Goal: Task Accomplishment & Management: Complete application form

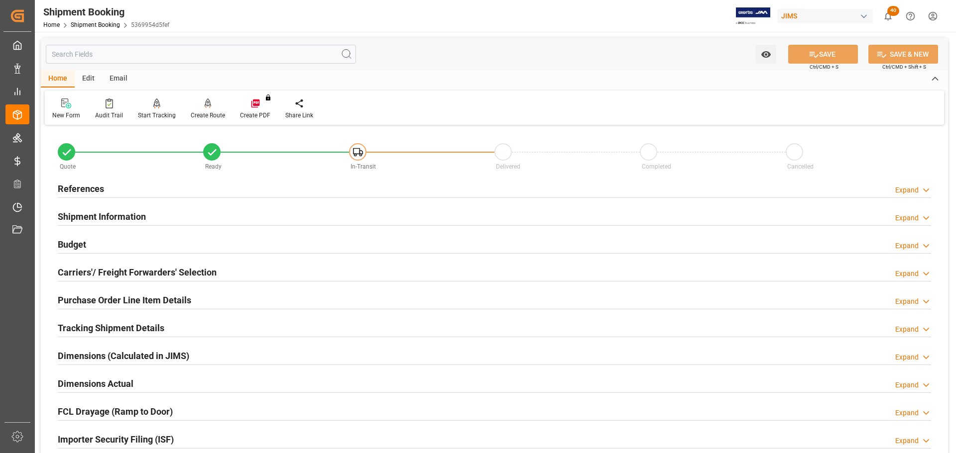
click at [108, 211] on h2 "Shipment Information" at bounding box center [102, 216] width 88 height 13
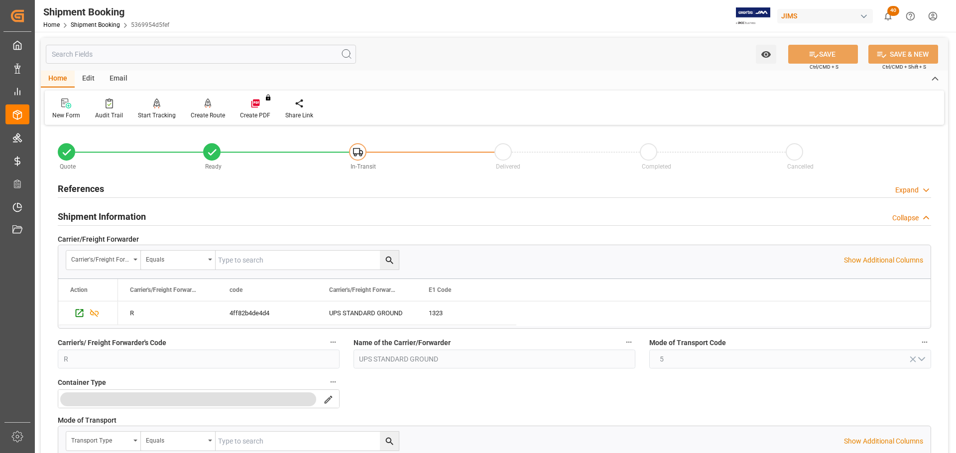
click at [108, 211] on h2 "Shipment Information" at bounding box center [102, 216] width 88 height 13
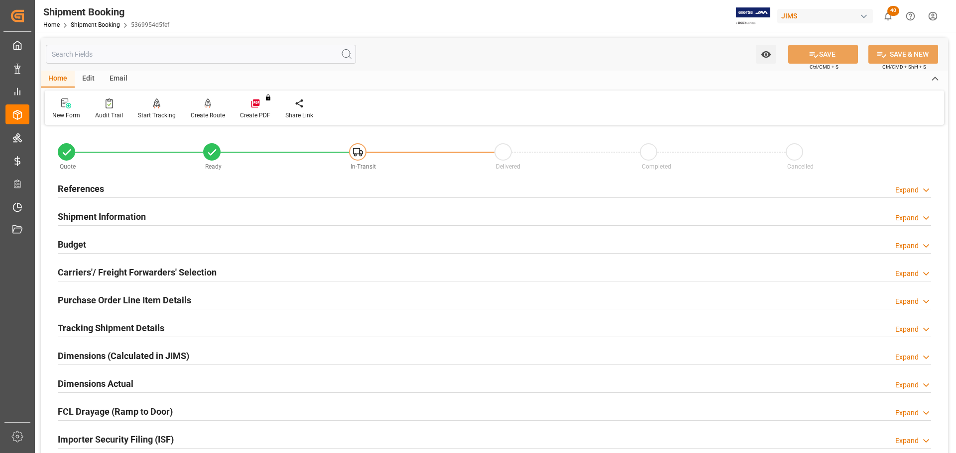
scroll to position [100, 0]
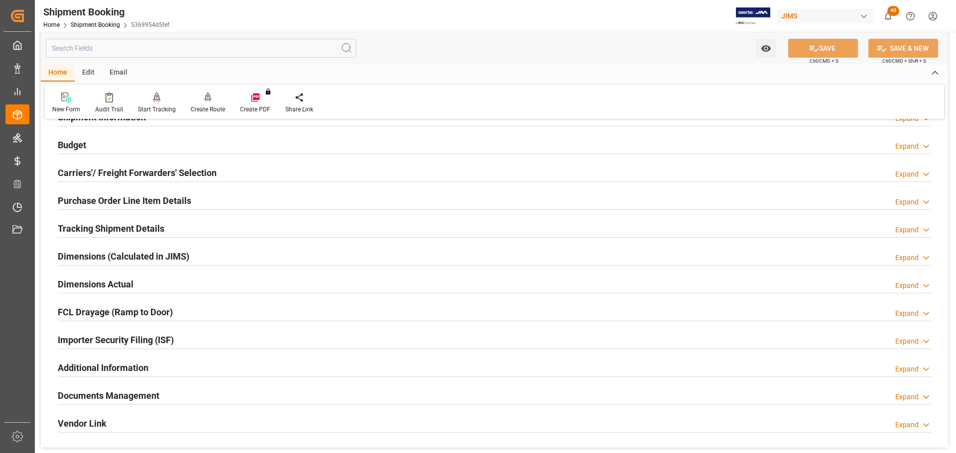
click at [104, 143] on div "Budget Expand" at bounding box center [494, 144] width 873 height 19
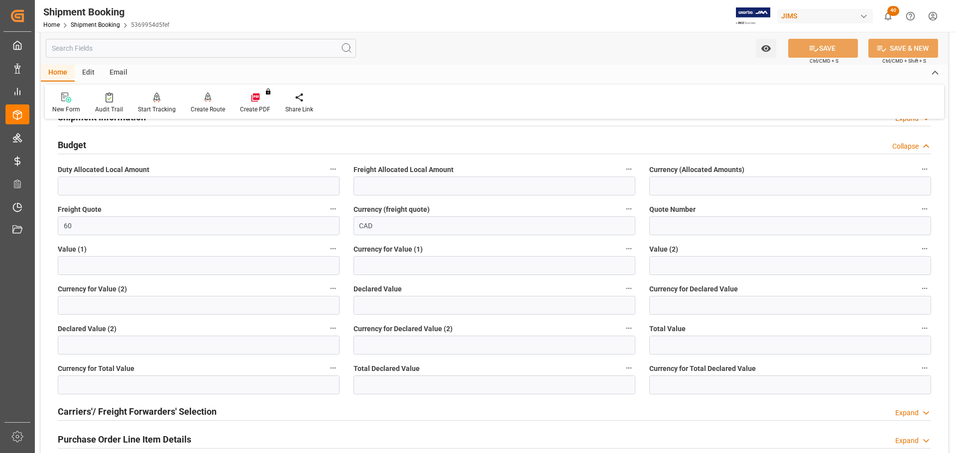
click at [104, 143] on div "Budget Collapse" at bounding box center [494, 144] width 873 height 19
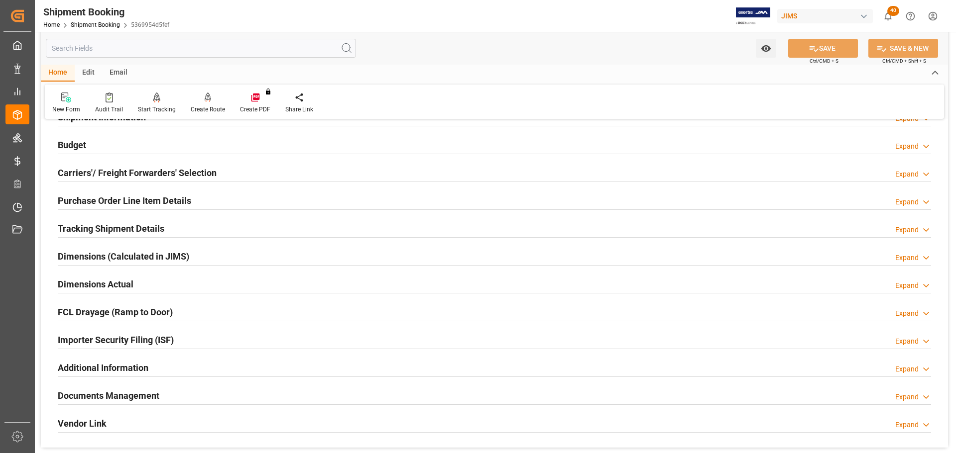
click at [116, 222] on h2 "Tracking Shipment Details" at bounding box center [111, 228] width 107 height 13
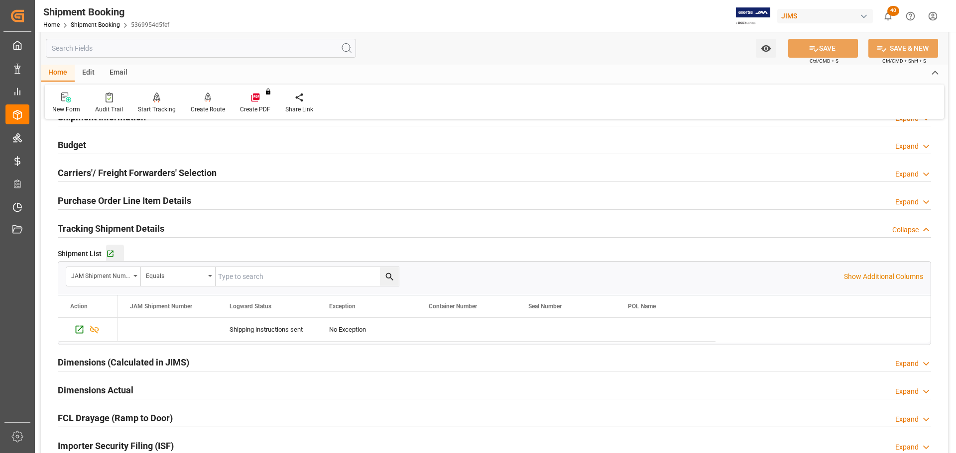
click at [116, 247] on button "Go to Shipment Tracking Grid" at bounding box center [115, 254] width 18 height 18
click at [152, 222] on h2 "Tracking Shipment Details" at bounding box center [111, 228] width 107 height 13
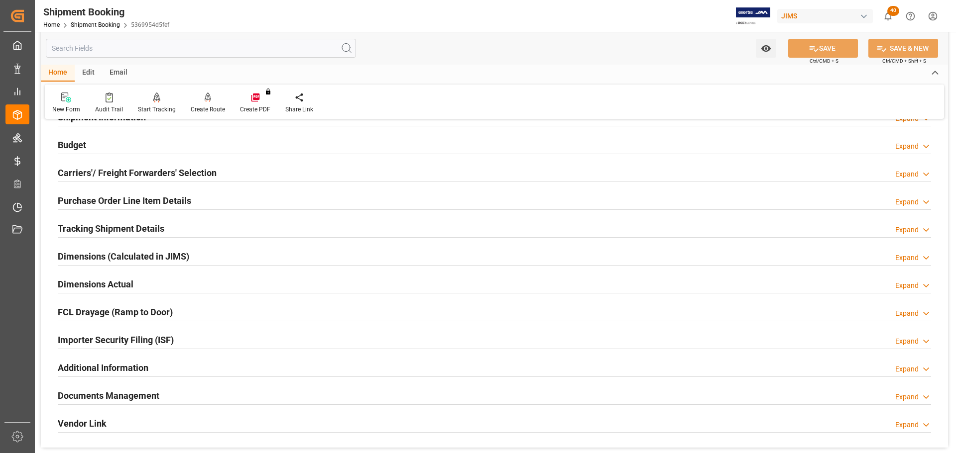
scroll to position [0, 0]
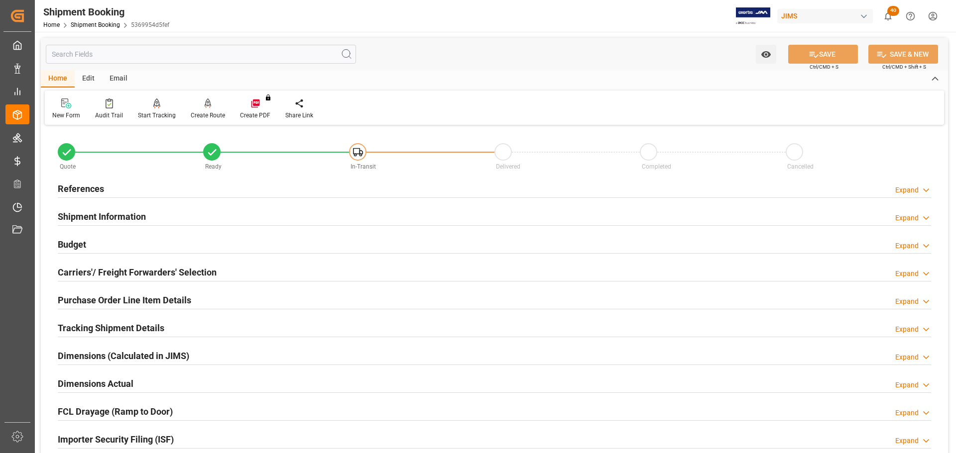
click at [127, 240] on div "Budget Expand" at bounding box center [494, 243] width 873 height 19
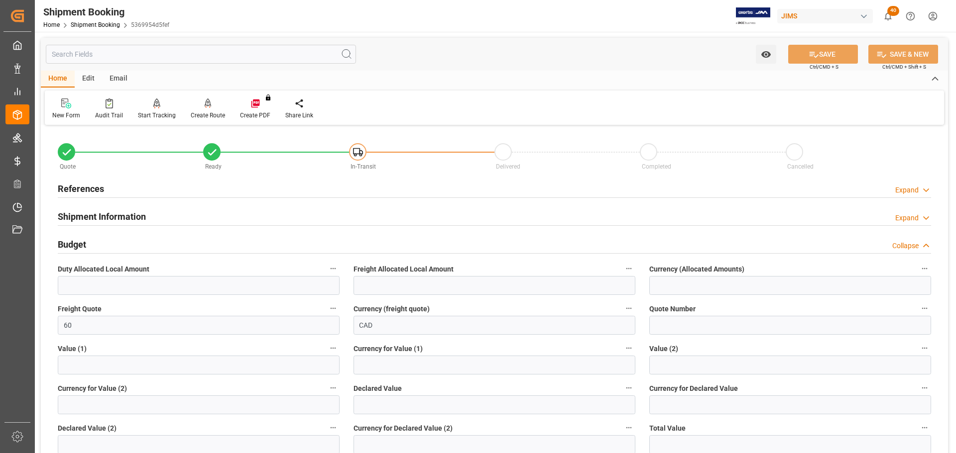
click at [127, 240] on div "Budget Collapse" at bounding box center [494, 243] width 873 height 19
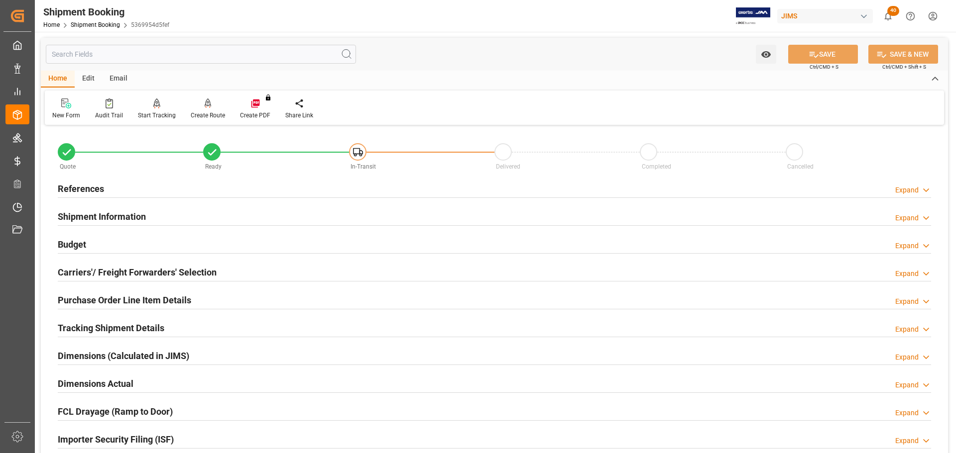
click at [125, 192] on div "References Expand" at bounding box center [494, 188] width 873 height 19
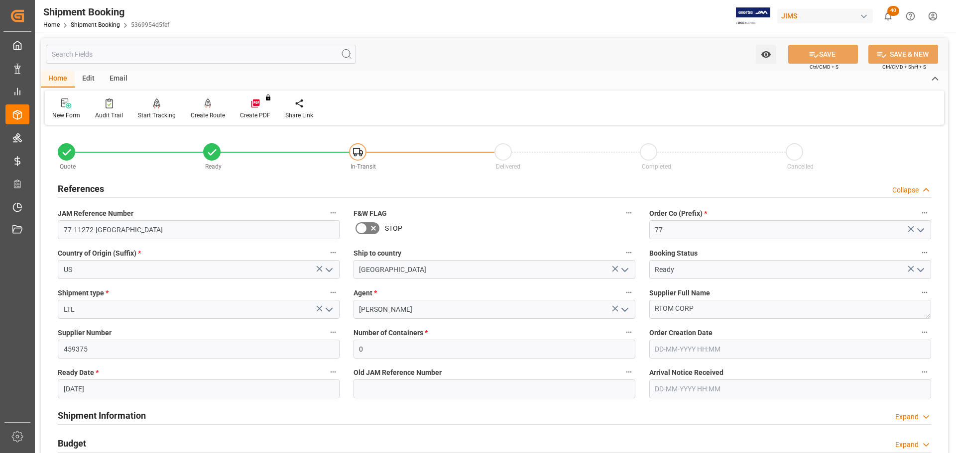
click at [131, 189] on div "References Collapse" at bounding box center [494, 188] width 873 height 19
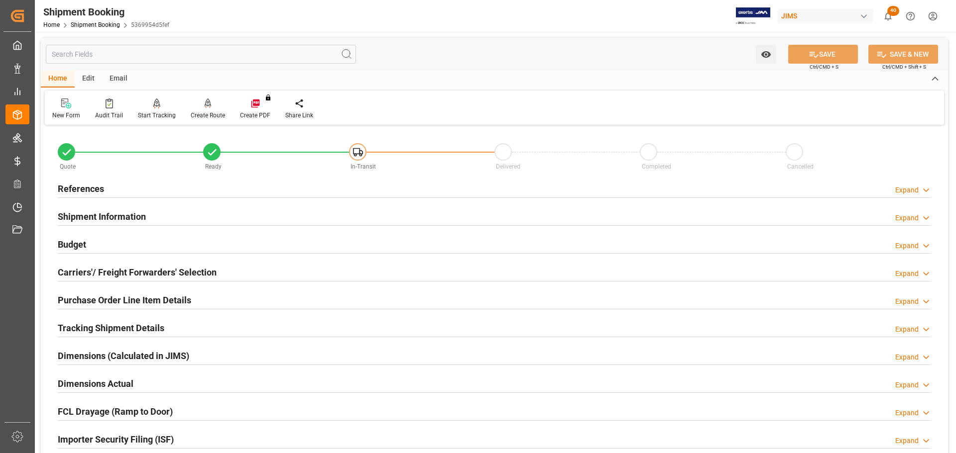
click at [131, 189] on div "References Expand" at bounding box center [494, 188] width 873 height 19
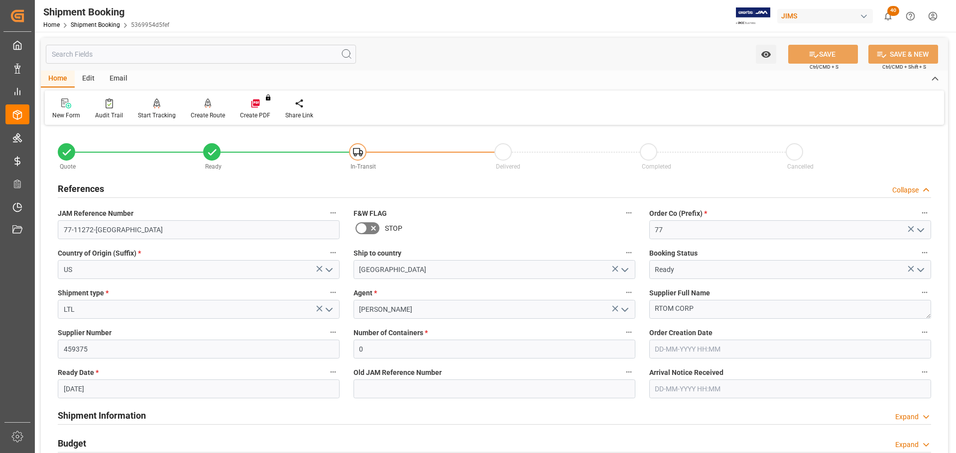
click at [131, 189] on div "References Collapse" at bounding box center [494, 188] width 873 height 19
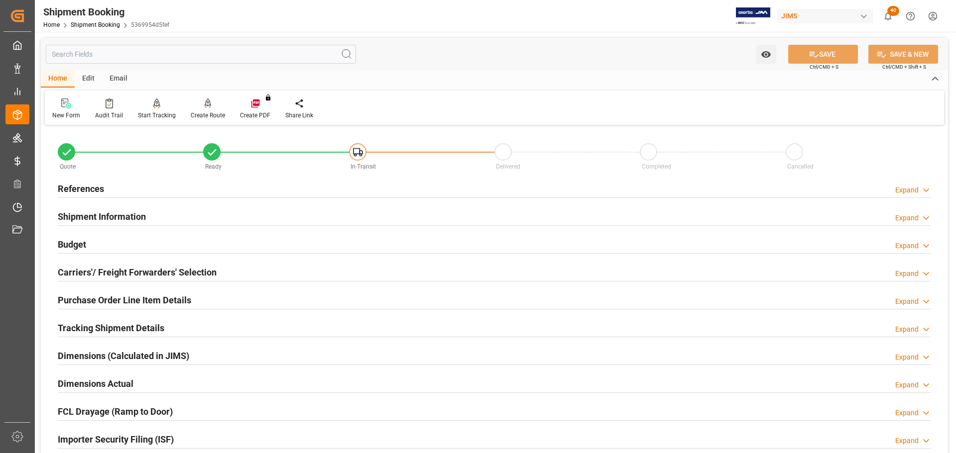
click at [131, 212] on h2 "Shipment Information" at bounding box center [102, 216] width 88 height 13
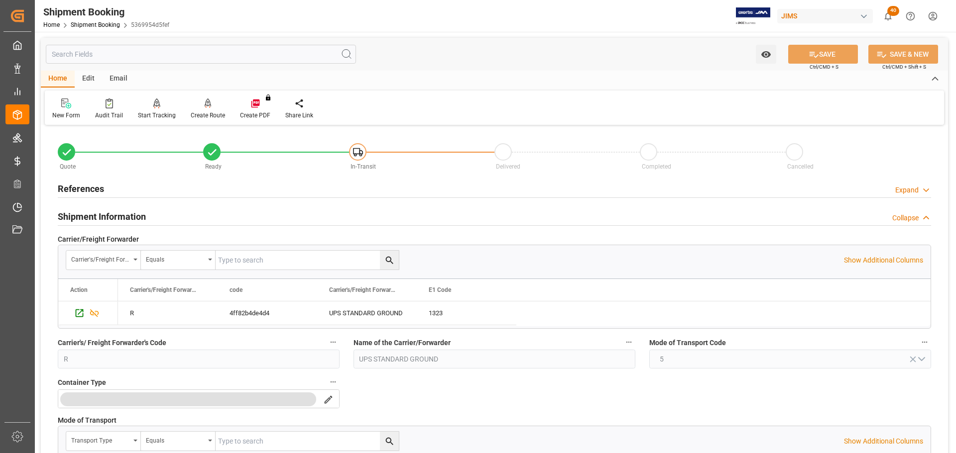
click at [131, 213] on h2 "Shipment Information" at bounding box center [102, 216] width 88 height 13
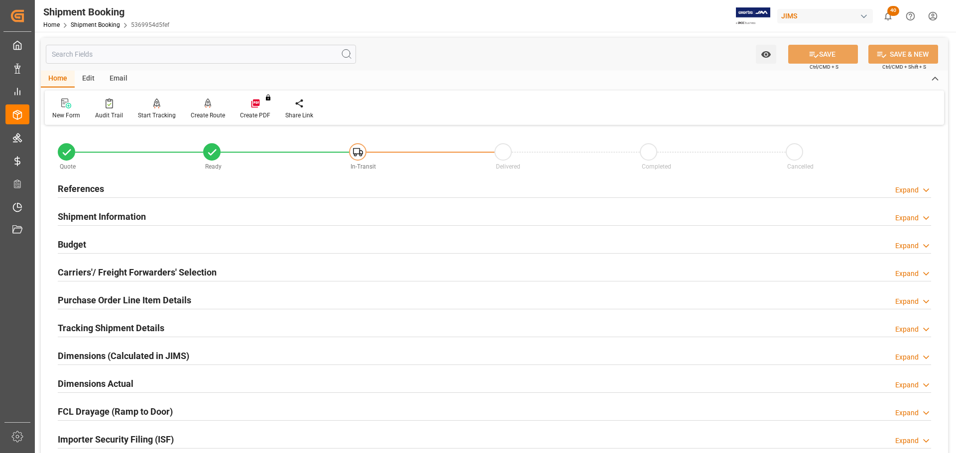
click at [308, 220] on div "Shipment Information Expand" at bounding box center [494, 216] width 873 height 19
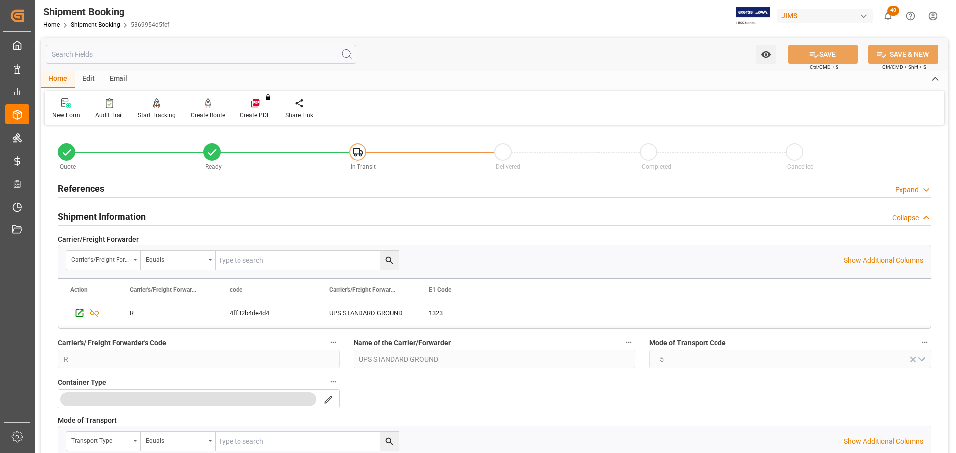
click at [316, 218] on div "Shipment Information Collapse" at bounding box center [494, 216] width 873 height 19
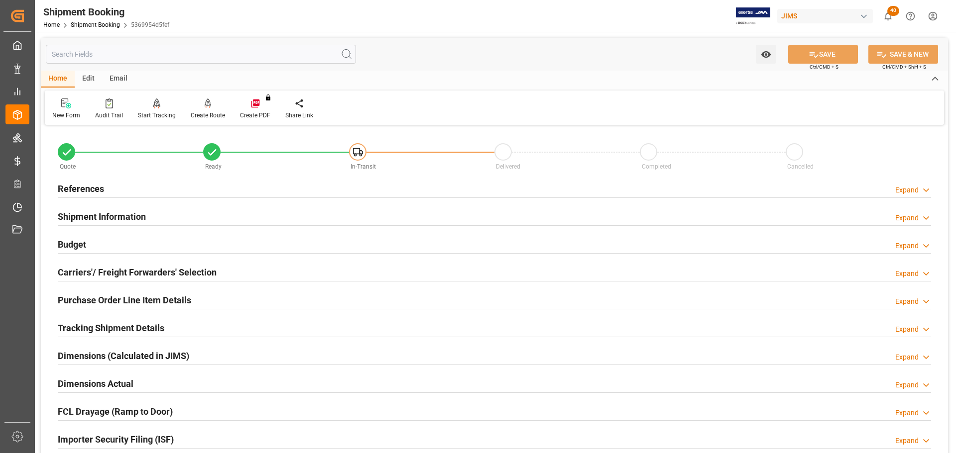
click at [221, 185] on div "References Expand" at bounding box center [494, 188] width 873 height 19
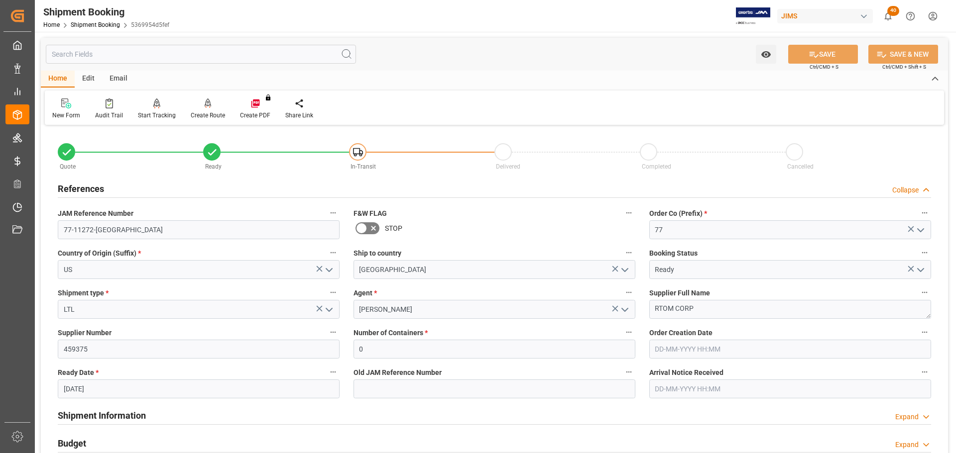
click at [236, 185] on div "References Collapse" at bounding box center [494, 188] width 873 height 19
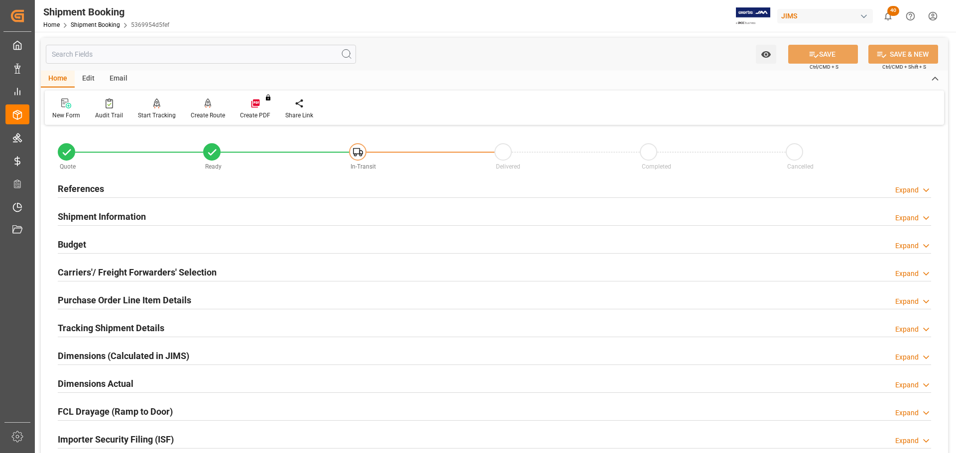
click at [225, 243] on div "Budget Expand" at bounding box center [494, 243] width 873 height 19
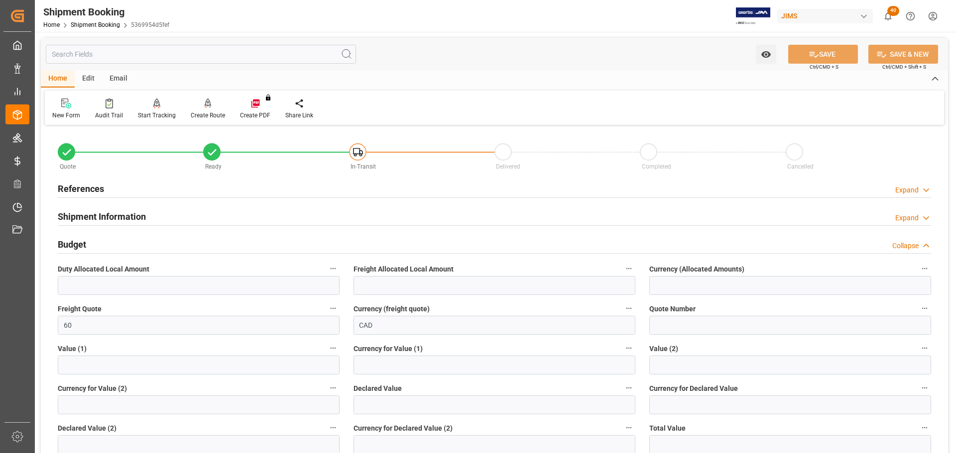
click at [151, 245] on div "Budget Collapse" at bounding box center [494, 243] width 873 height 19
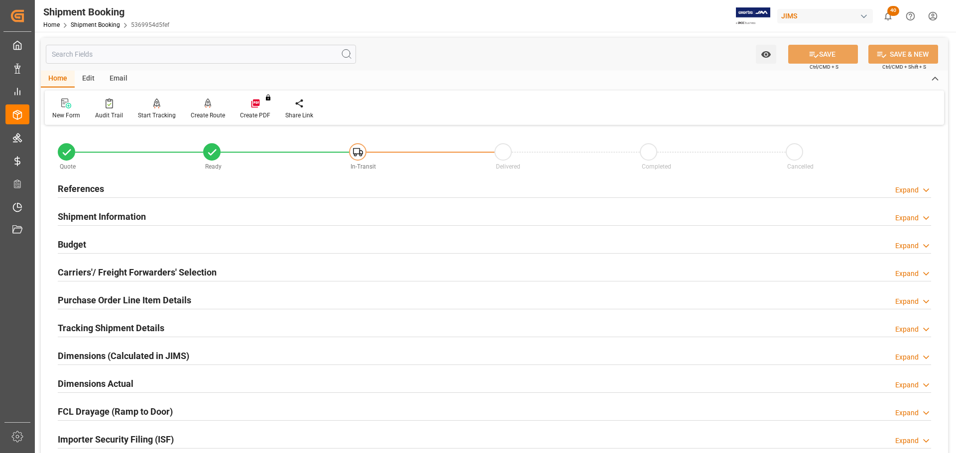
click at [151, 245] on div "Budget Expand" at bounding box center [494, 243] width 873 height 19
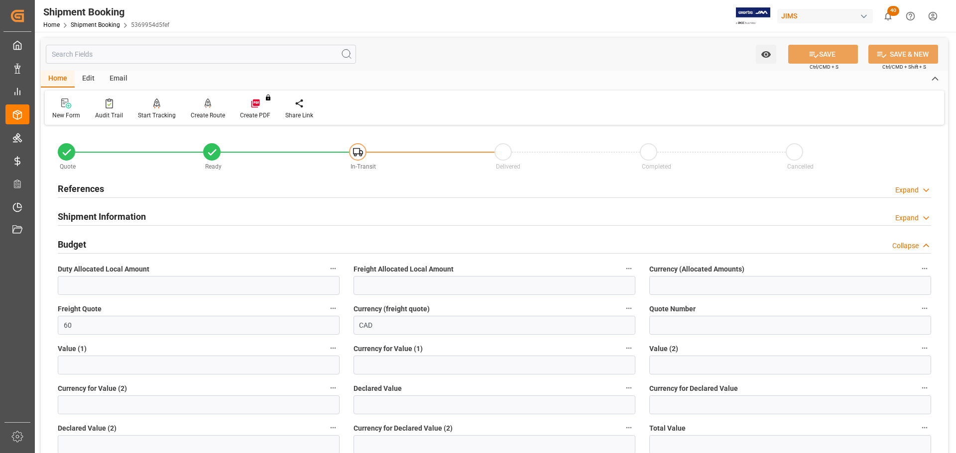
click at [151, 245] on div "Budget Collapse" at bounding box center [494, 243] width 873 height 19
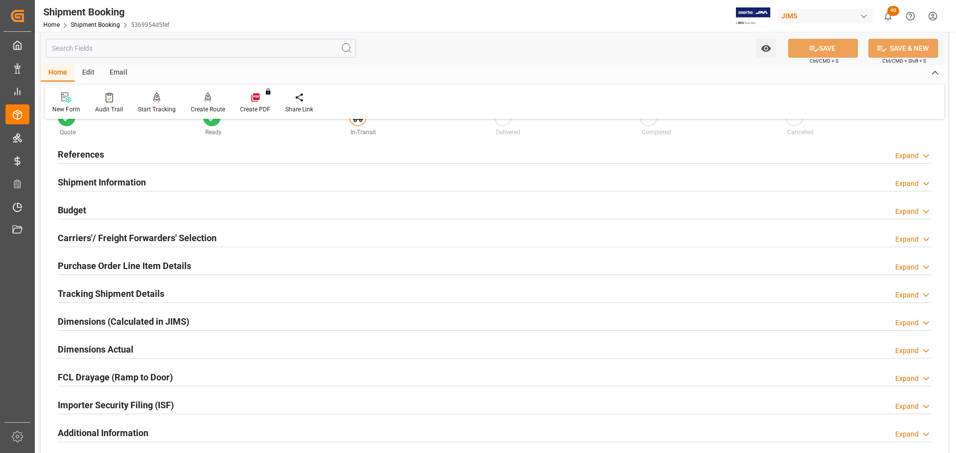
scroll to position [50, 0]
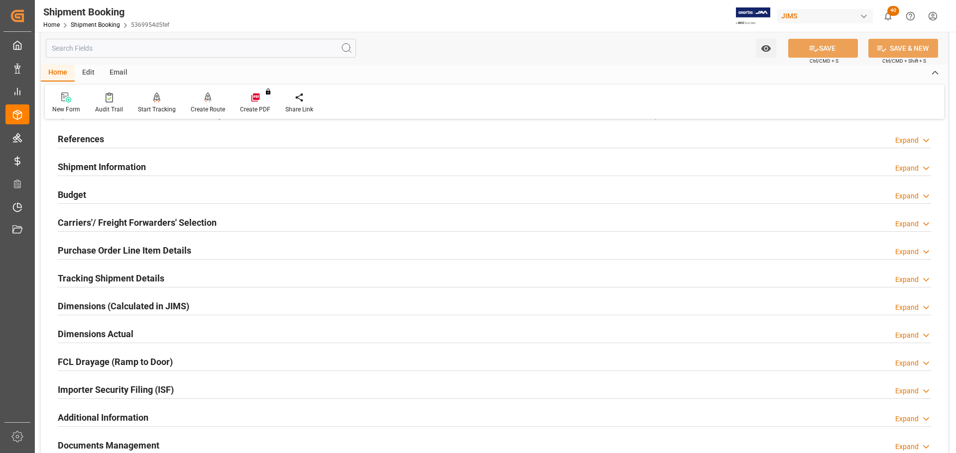
click at [142, 220] on h2 "Carriers'/ Freight Forwarders' Selection" at bounding box center [137, 222] width 159 height 13
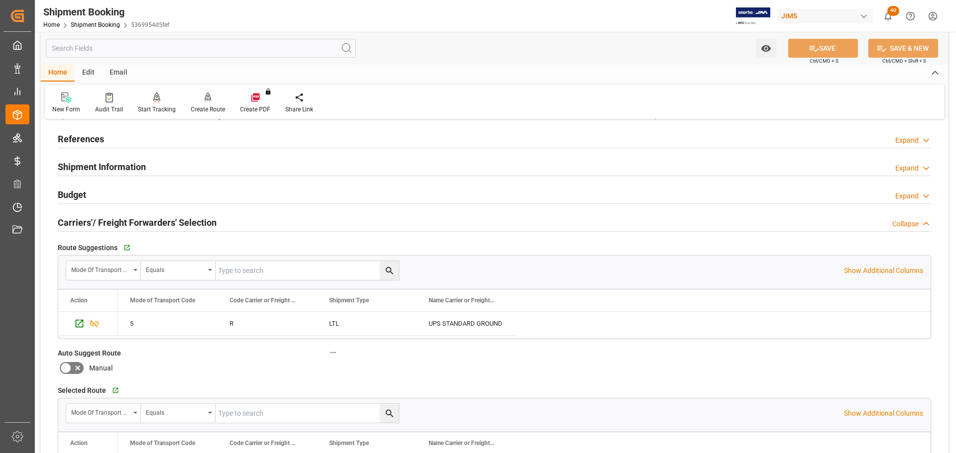
click at [146, 219] on h2 "Carriers'/ Freight Forwarders' Selection" at bounding box center [137, 222] width 159 height 13
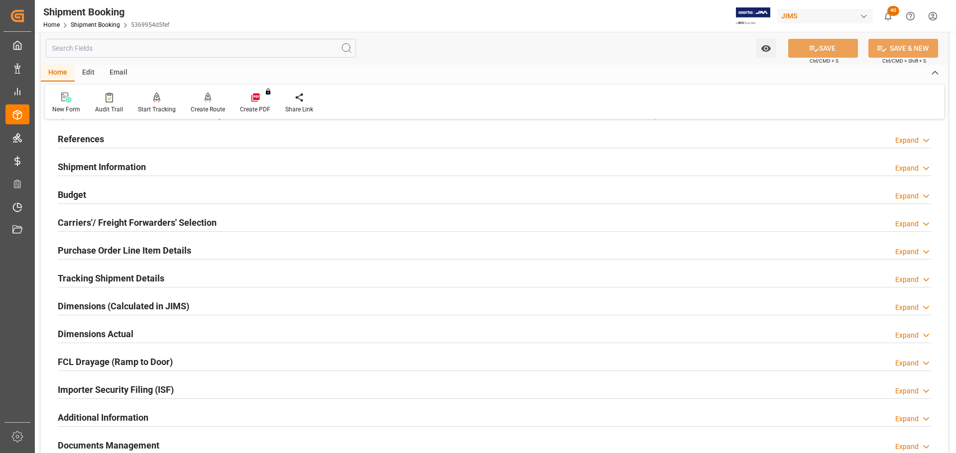
click at [154, 249] on h2 "Purchase Order Line Item Details" at bounding box center [124, 250] width 133 height 13
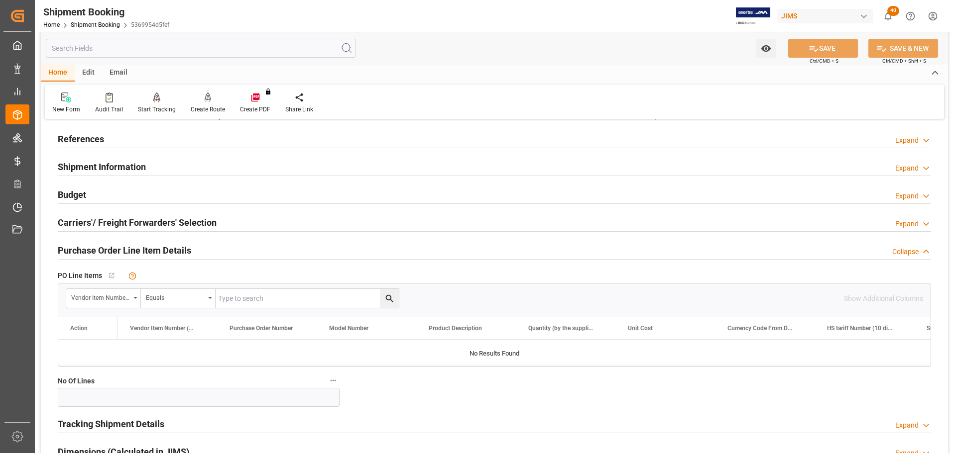
click at [159, 249] on h2 "Purchase Order Line Item Details" at bounding box center [124, 250] width 133 height 13
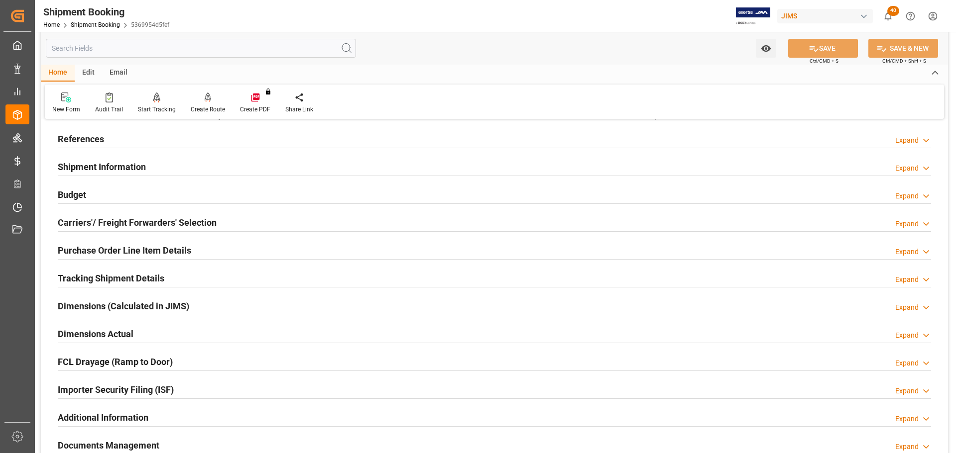
click at [142, 277] on h2 "Tracking Shipment Details" at bounding box center [111, 278] width 107 height 13
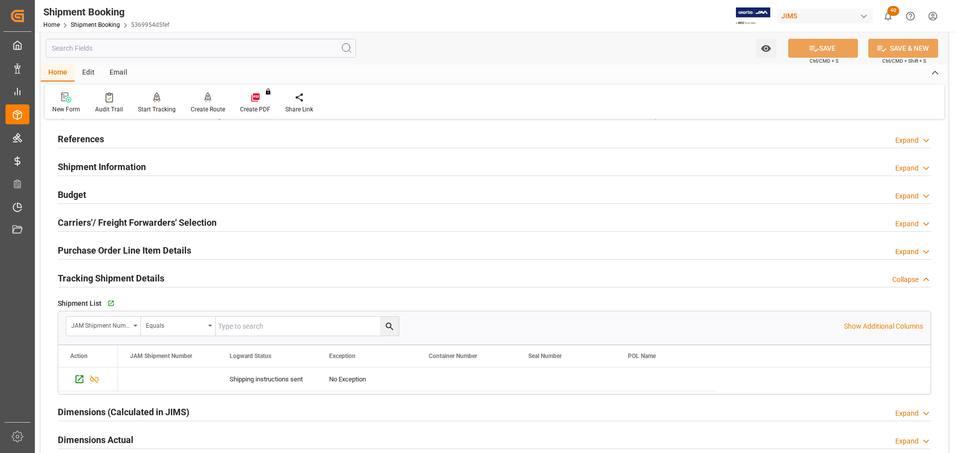
scroll to position [0, 0]
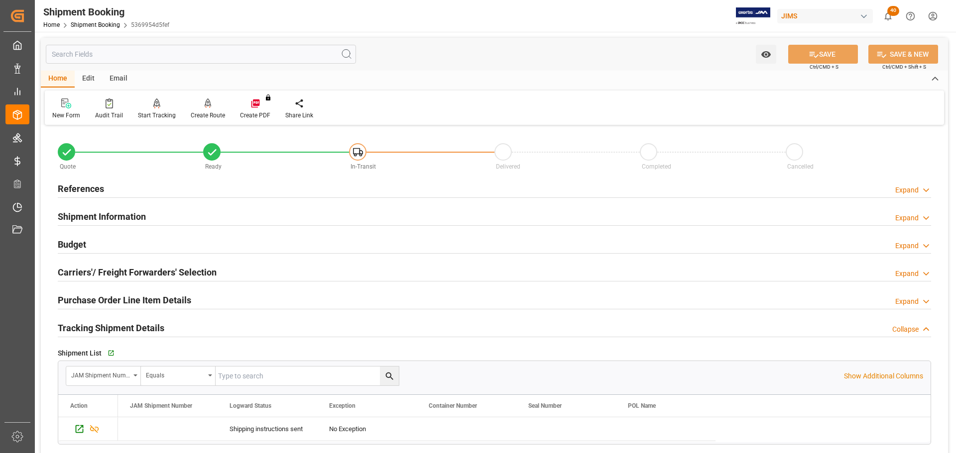
click at [120, 187] on div "References Expand" at bounding box center [494, 188] width 873 height 19
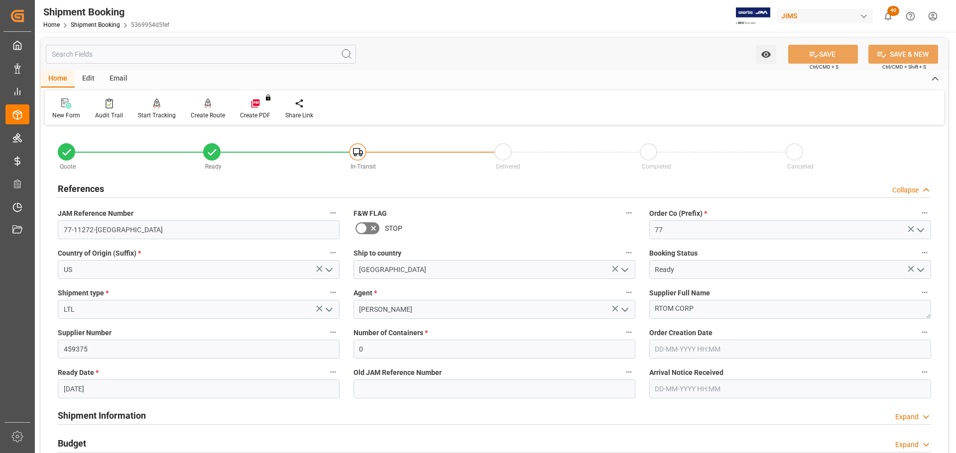
click at [151, 192] on div "References Collapse" at bounding box center [494, 188] width 873 height 19
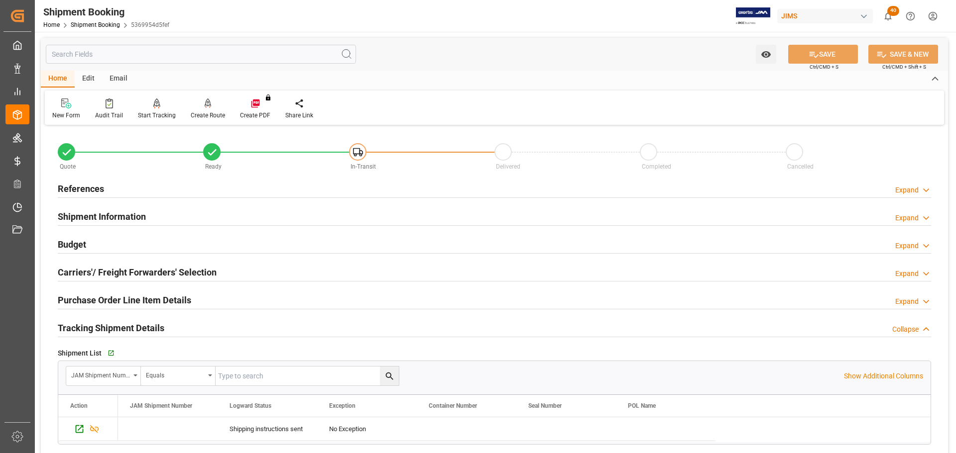
click at [150, 192] on div "References Expand" at bounding box center [494, 188] width 873 height 19
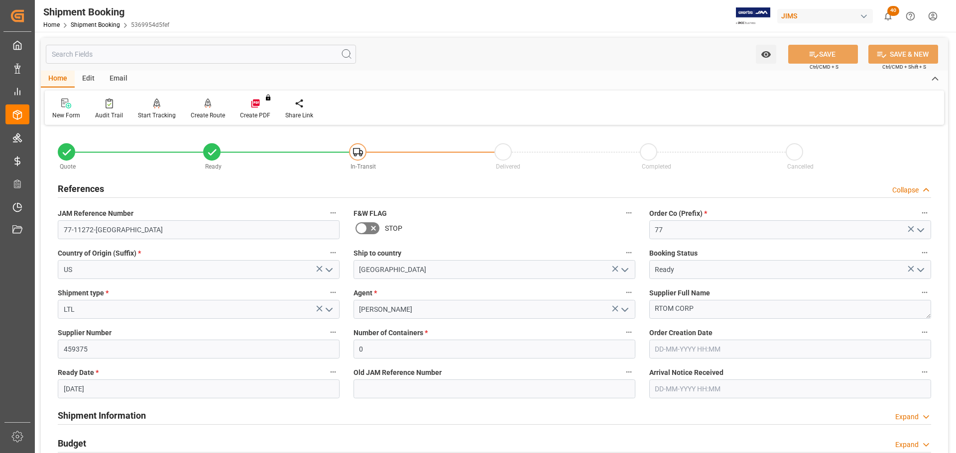
click at [214, 187] on div "References Collapse" at bounding box center [494, 188] width 873 height 19
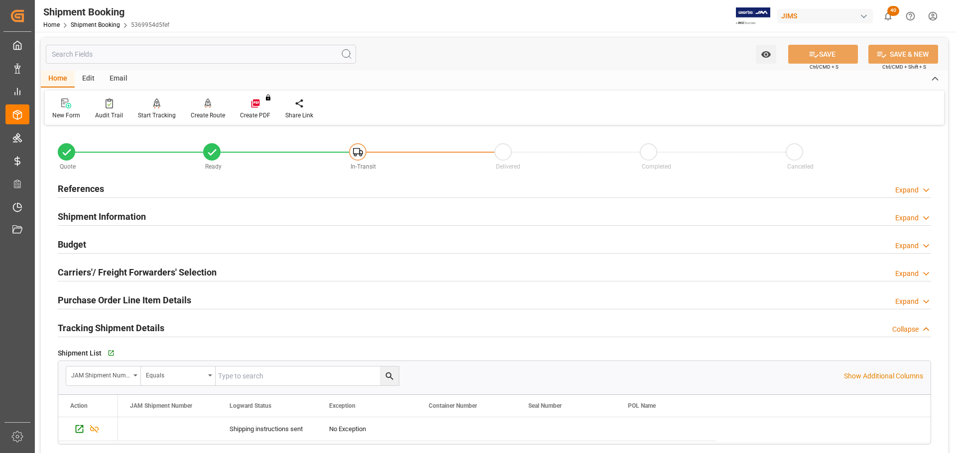
click at [215, 186] on div "References Expand" at bounding box center [494, 188] width 873 height 19
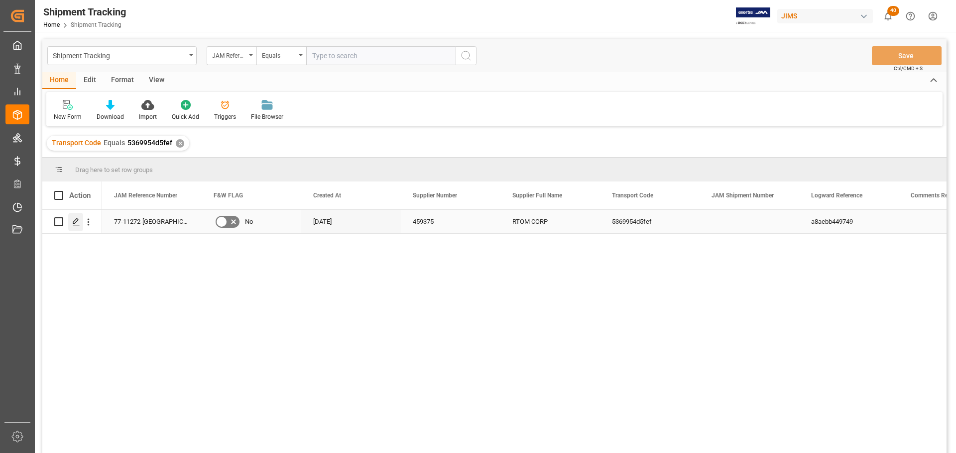
click at [80, 220] on icon "Press SPACE to select this row." at bounding box center [76, 222] width 8 height 8
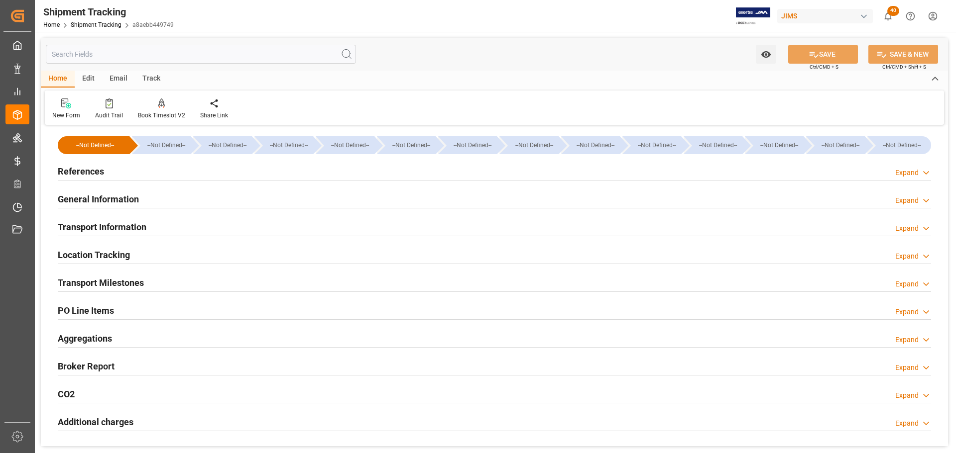
click at [154, 169] on div "References Expand" at bounding box center [494, 170] width 873 height 19
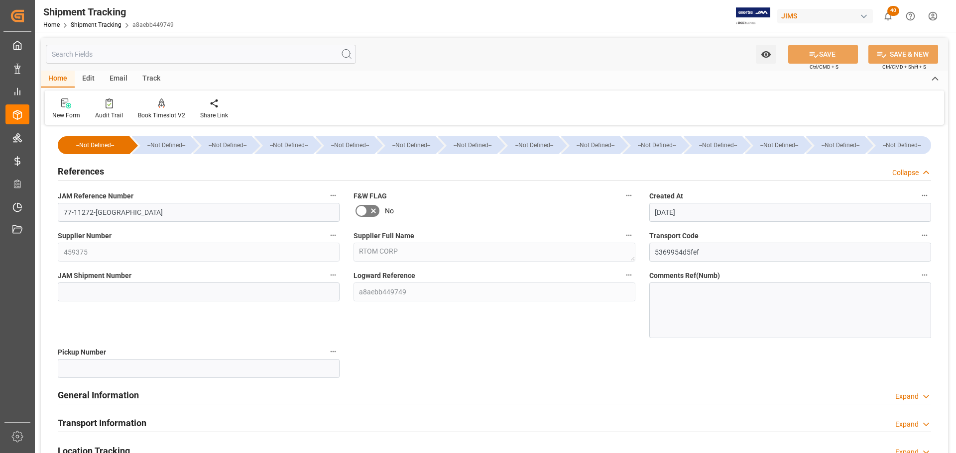
click at [126, 174] on div "References Collapse" at bounding box center [494, 170] width 873 height 19
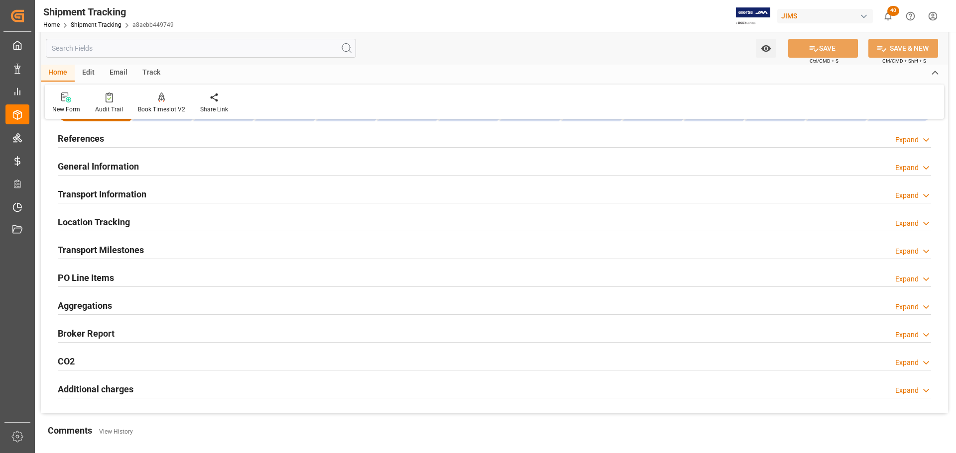
scroll to position [50, 0]
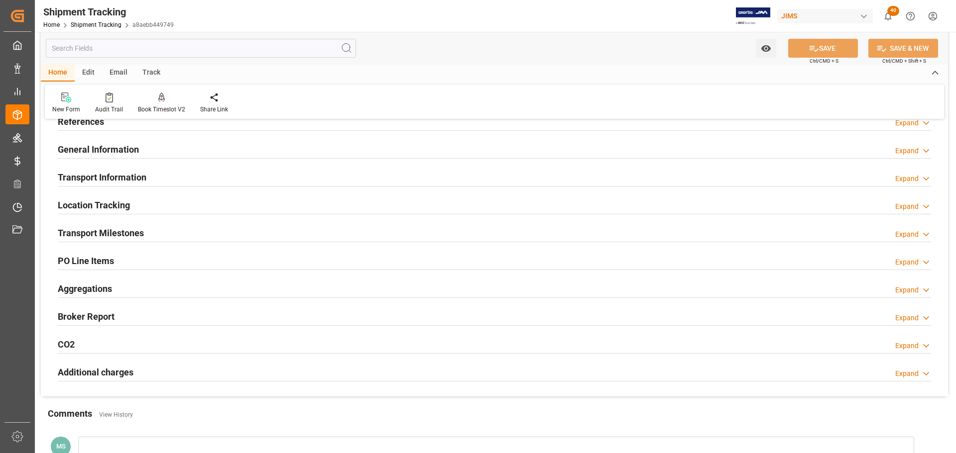
click at [133, 180] on h2 "Transport Information" at bounding box center [102, 177] width 89 height 13
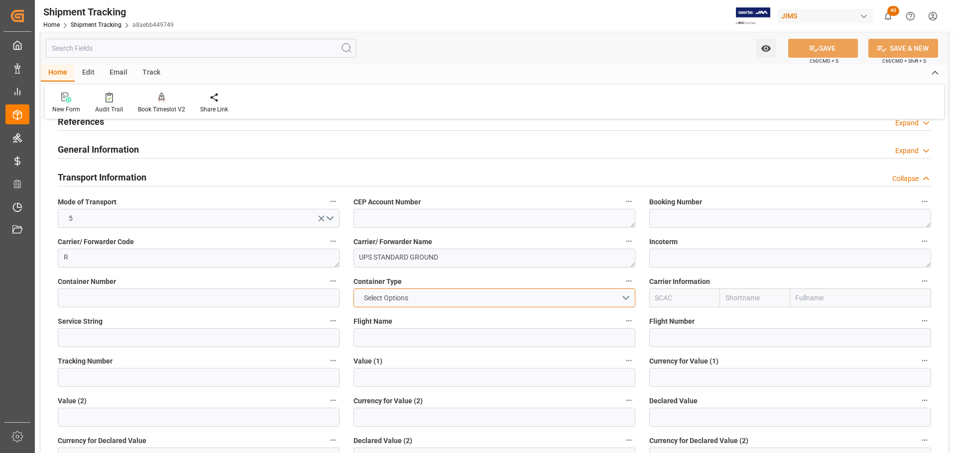
click at [468, 299] on button "Select Options" at bounding box center [494, 298] width 282 height 19
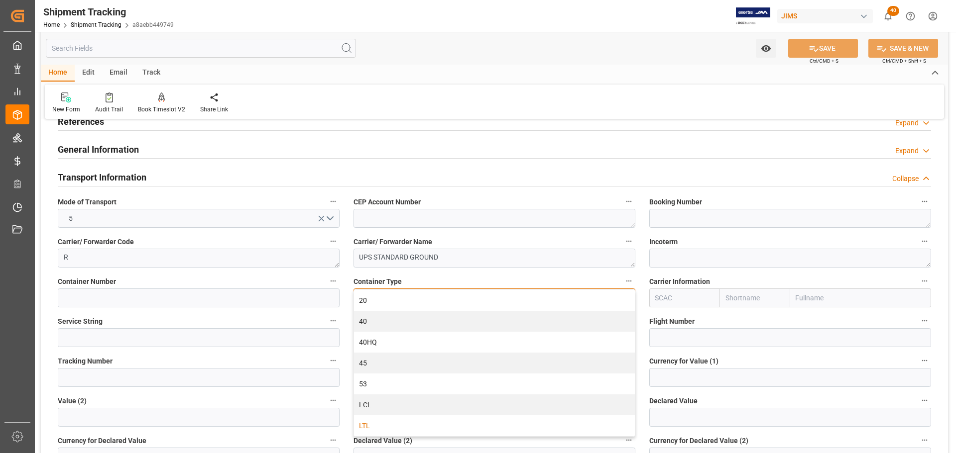
click at [386, 424] on div "LTL" at bounding box center [494, 426] width 281 height 21
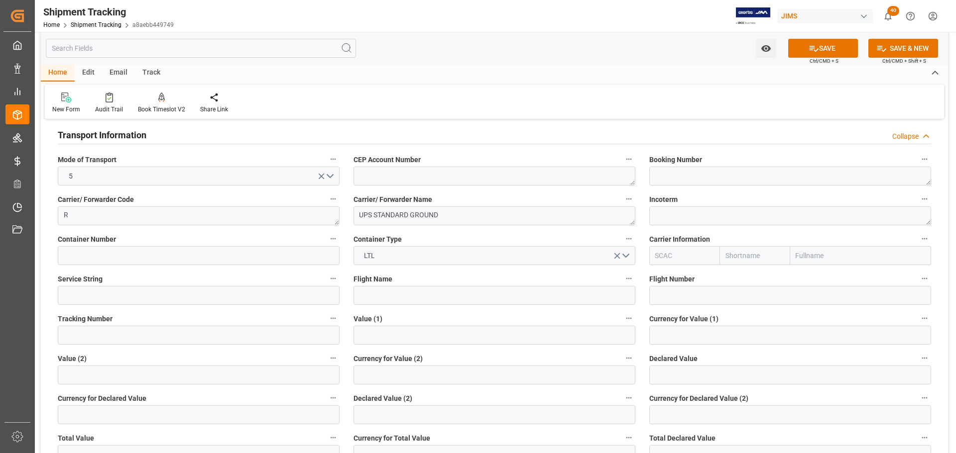
scroll to position [149, 0]
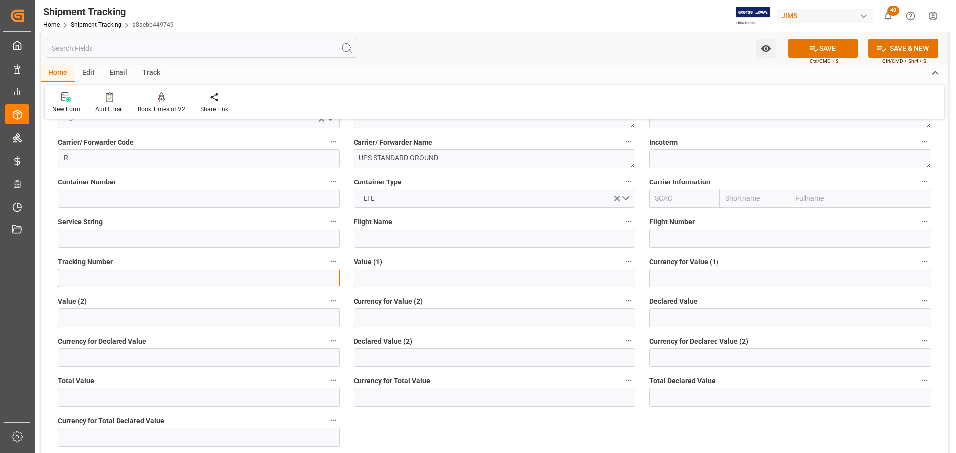
click at [92, 281] on input at bounding box center [199, 278] width 282 height 19
paste input "1ZE080376895574201"
type input "1ZE080376895574201"
click at [829, 47] on button "SAVE" at bounding box center [823, 48] width 70 height 19
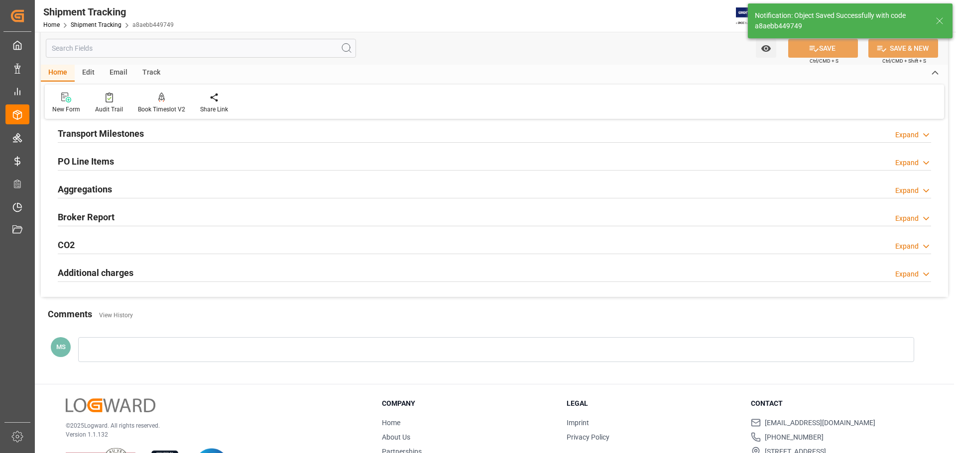
scroll to position [100, 0]
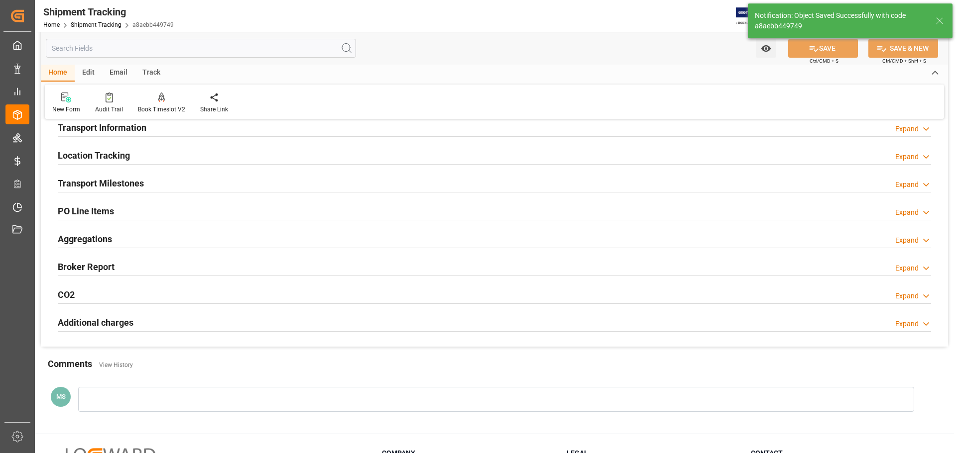
click at [115, 190] on h2 "Transport Milestones" at bounding box center [101, 183] width 86 height 13
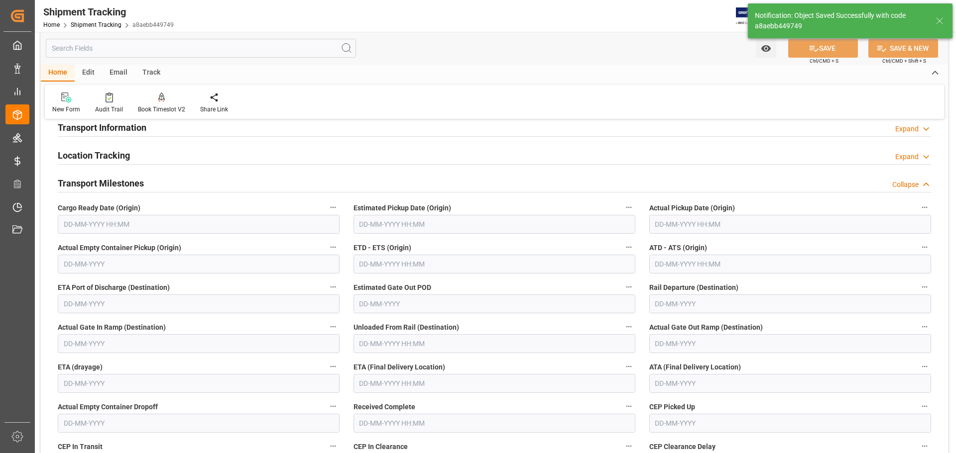
click at [107, 224] on input "text" at bounding box center [199, 224] width 282 height 19
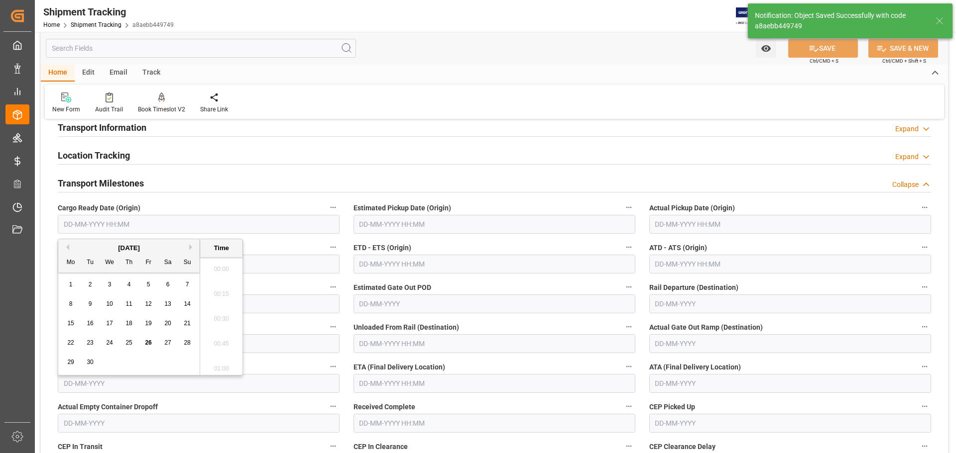
scroll to position [1671, 0]
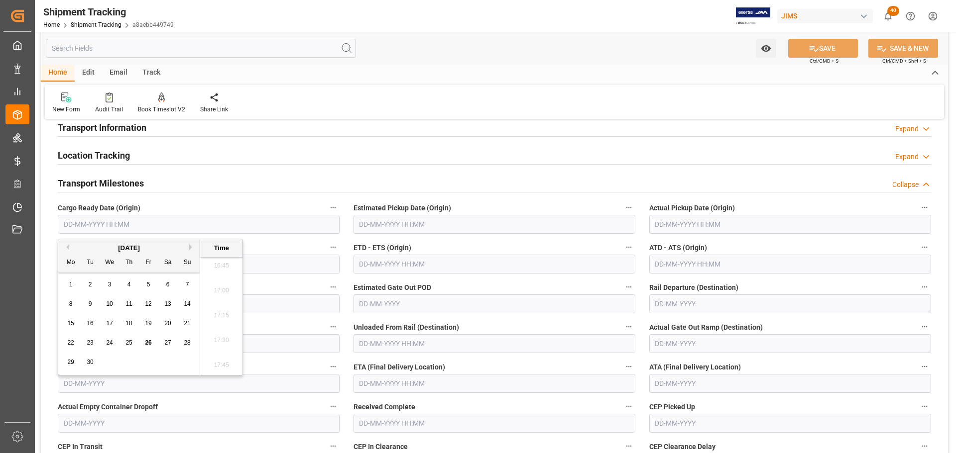
click at [149, 345] on span "26" at bounding box center [148, 342] width 6 height 7
type input "26-09-2025 00:00"
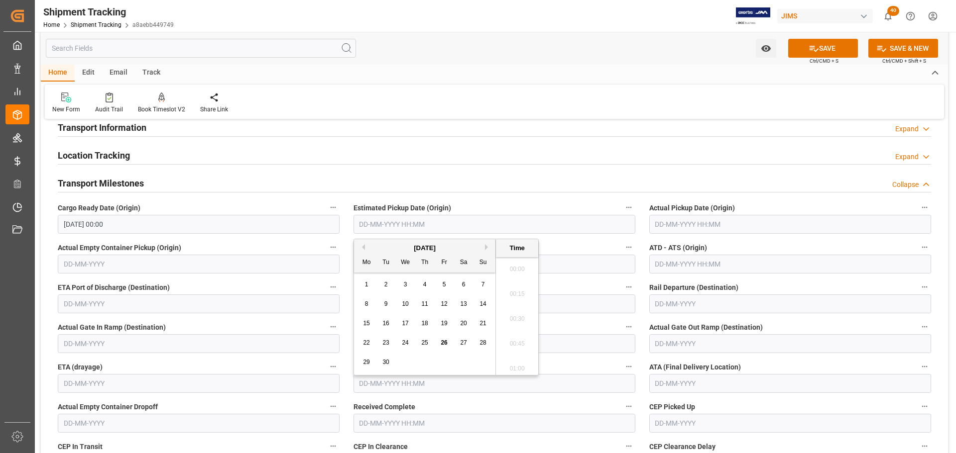
click at [393, 226] on input "text" at bounding box center [494, 224] width 282 height 19
click at [364, 362] on span "29" at bounding box center [366, 362] width 6 height 7
type input "29-09-2025 00:00"
click at [427, 223] on input "29-09-2025 00:00" at bounding box center [494, 224] width 282 height 19
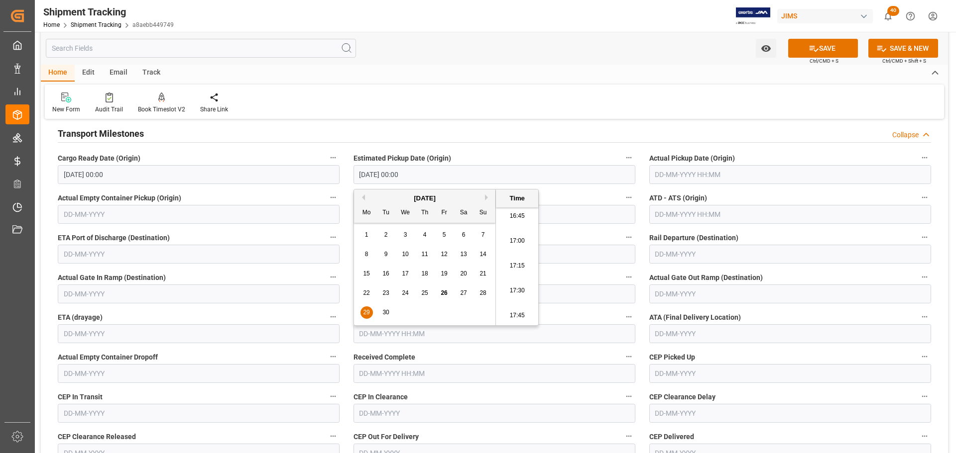
click at [593, 332] on input "text" at bounding box center [494, 334] width 282 height 19
click at [484, 187] on div "September 2025" at bounding box center [424, 189] width 141 height 10
click at [486, 189] on button "Next Month" at bounding box center [488, 188] width 6 height 6
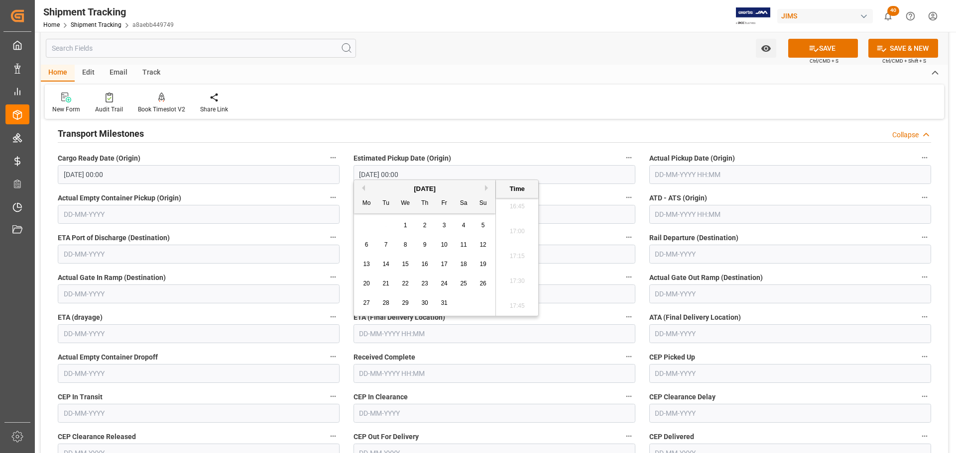
click at [446, 229] on div "3" at bounding box center [444, 226] width 12 height 12
type input "03-10-2025 00:00"
click at [828, 50] on button "SAVE" at bounding box center [823, 48] width 70 height 19
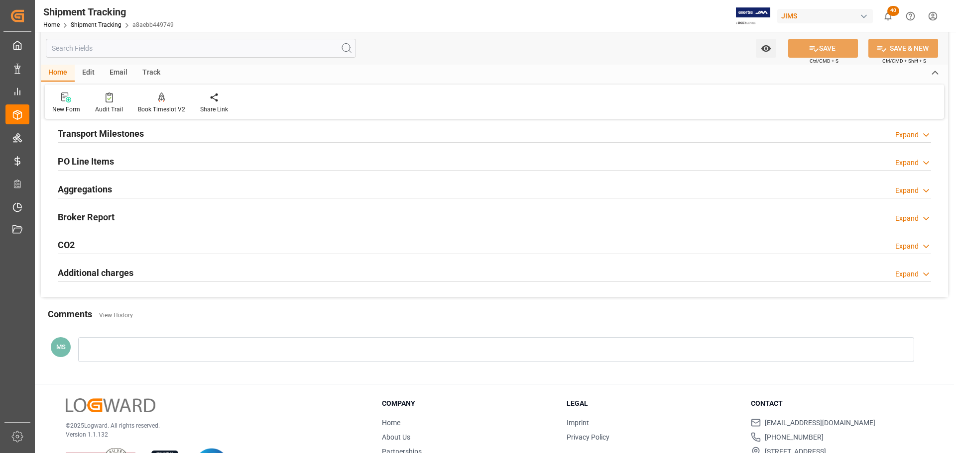
click at [141, 137] on h2 "Transport Milestones" at bounding box center [101, 133] width 86 height 13
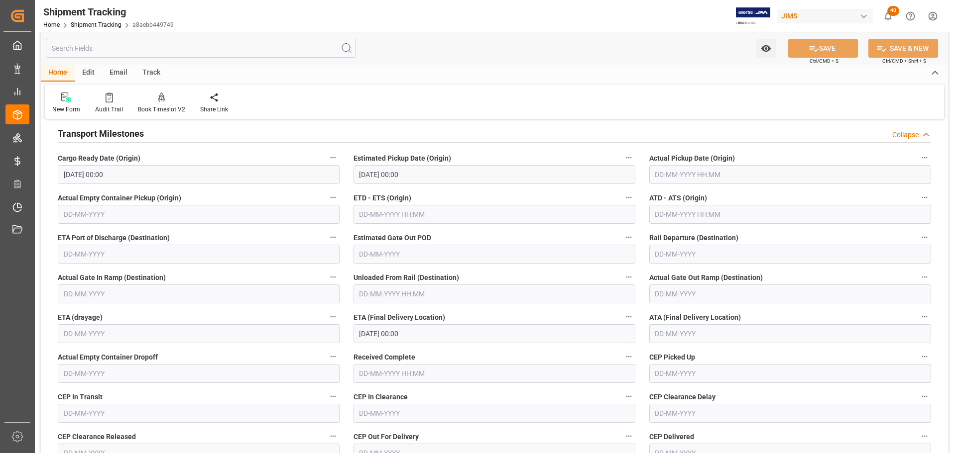
click at [141, 137] on h2 "Transport Milestones" at bounding box center [101, 133] width 86 height 13
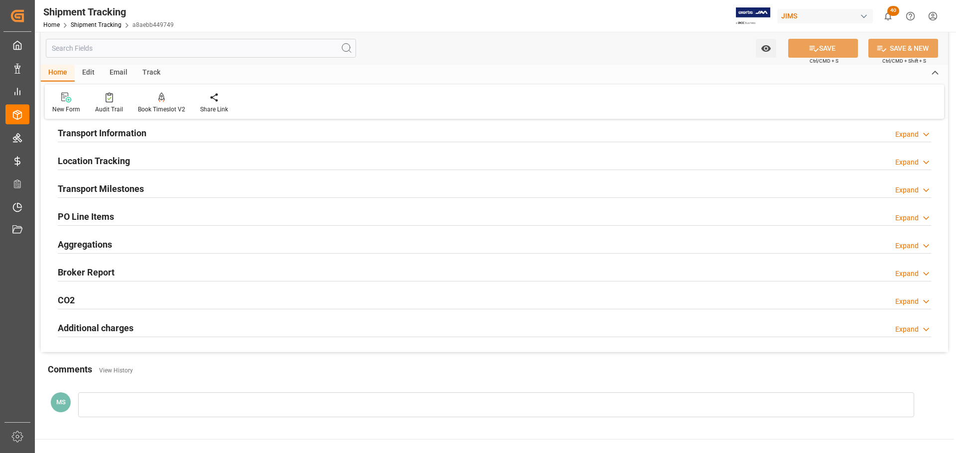
scroll to position [0, 0]
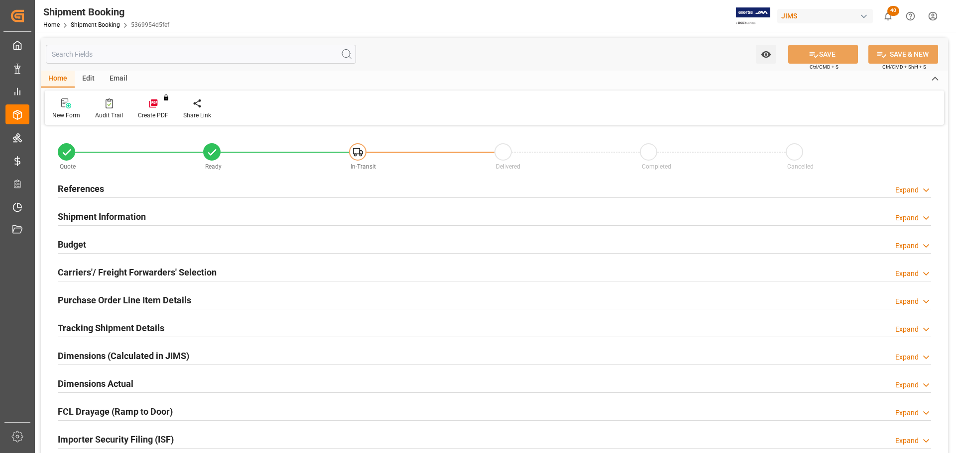
type input "0"
type input "[DATE]"
click at [110, 189] on div "References Expand" at bounding box center [494, 188] width 873 height 19
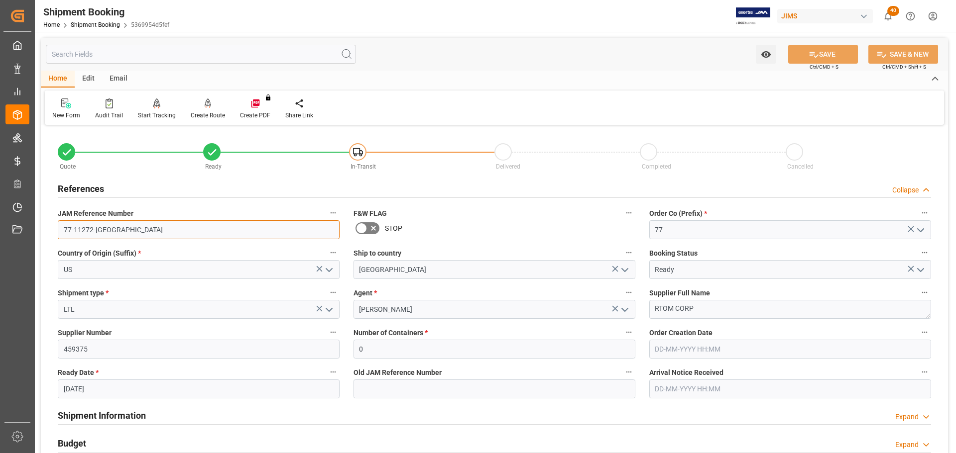
drag, startPoint x: 119, startPoint y: 227, endPoint x: 64, endPoint y: 227, distance: 55.3
click at [64, 227] on input "77-11272-[GEOGRAPHIC_DATA]" at bounding box center [199, 229] width 282 height 19
click at [147, 224] on input "77-11272-[GEOGRAPHIC_DATA]" at bounding box center [199, 229] width 282 height 19
drag, startPoint x: 128, startPoint y: 224, endPoint x: 34, endPoint y: 227, distance: 94.1
click at [34, 227] on div "Created by potrace 1.15, written by Peter Selinger 2001-2017 Created by potrace…" at bounding box center [478, 226] width 956 height 453
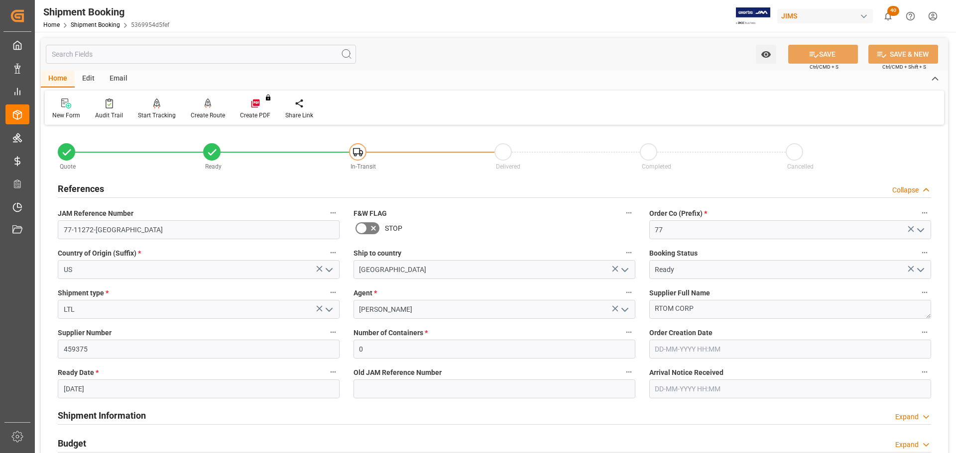
click at [157, 190] on div "References Collapse" at bounding box center [494, 188] width 873 height 19
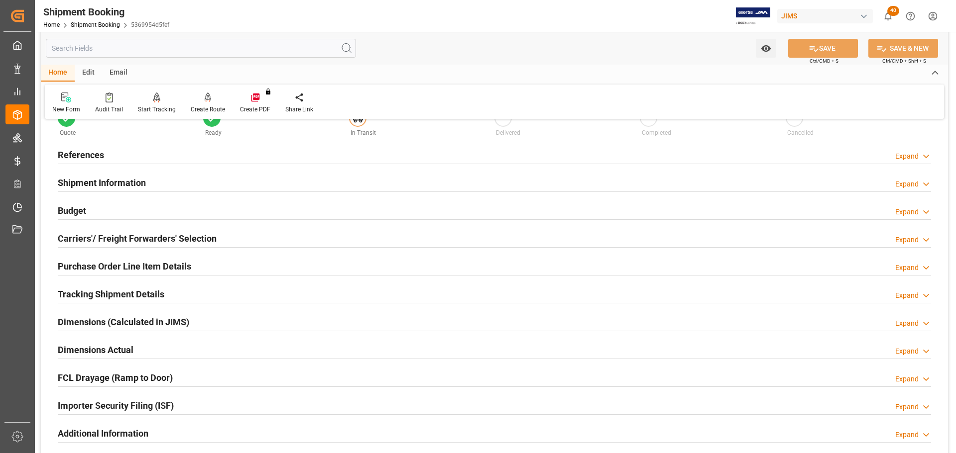
scroll to position [50, 0]
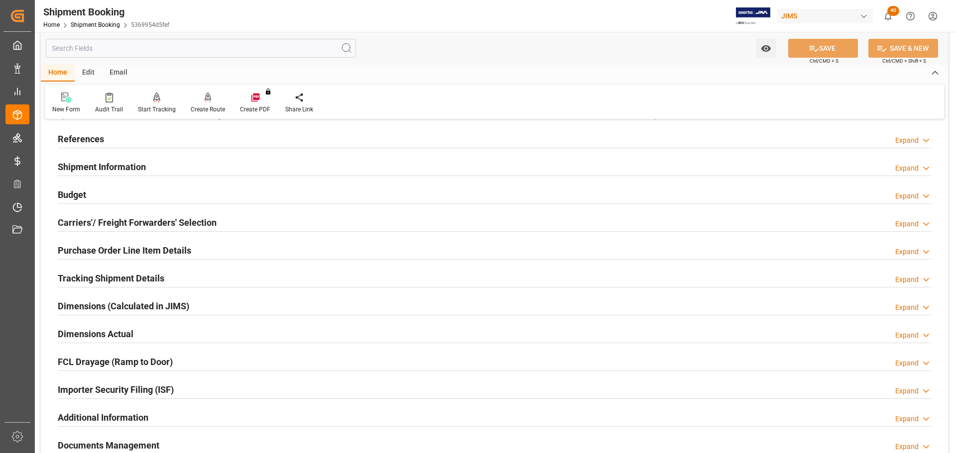
click at [141, 136] on div "References Expand" at bounding box center [494, 138] width 873 height 19
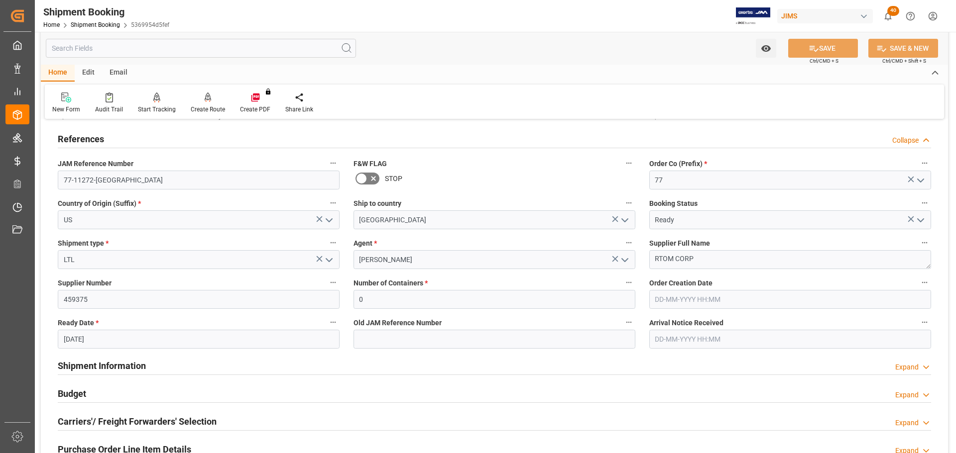
click at [141, 136] on div "References Collapse" at bounding box center [494, 138] width 873 height 19
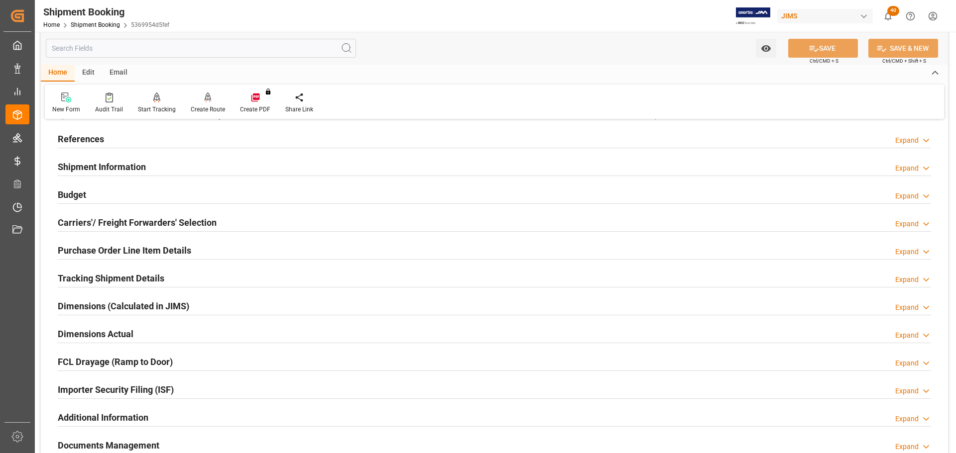
click at [142, 161] on h2 "Shipment Information" at bounding box center [102, 166] width 88 height 13
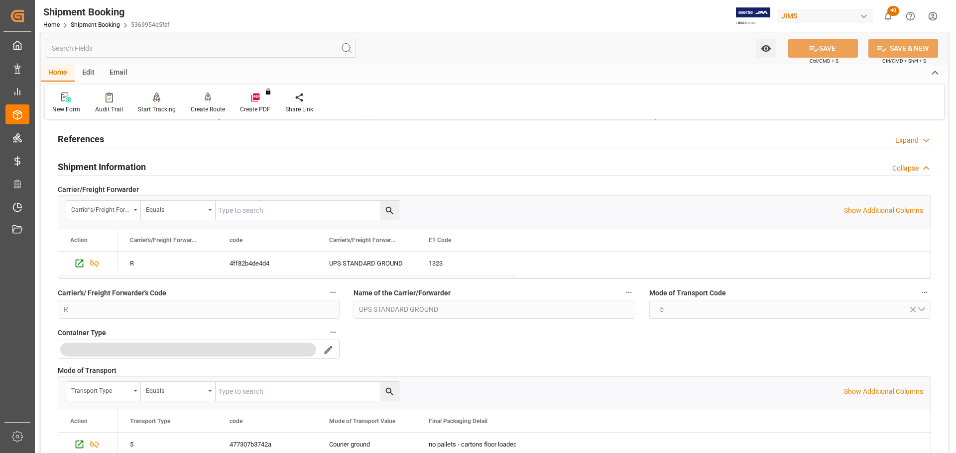
click at [142, 161] on h2 "Shipment Information" at bounding box center [102, 166] width 88 height 13
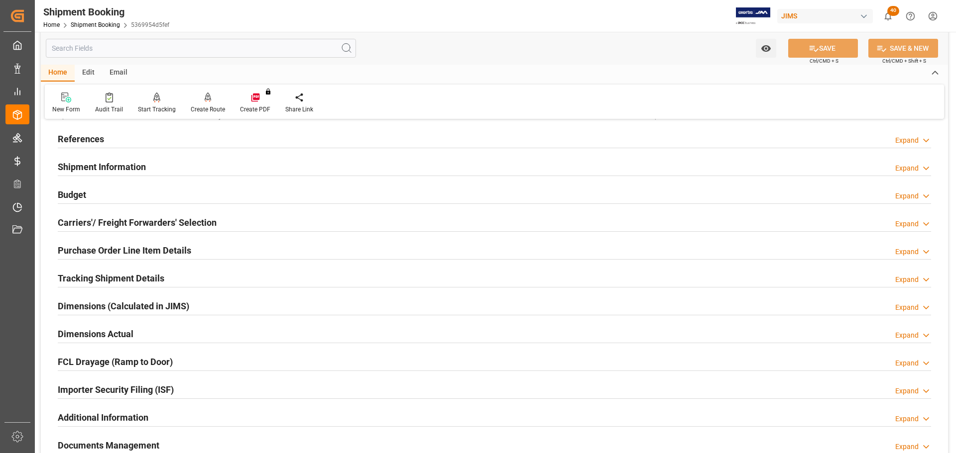
click at [137, 194] on div "Budget Expand" at bounding box center [494, 194] width 873 height 19
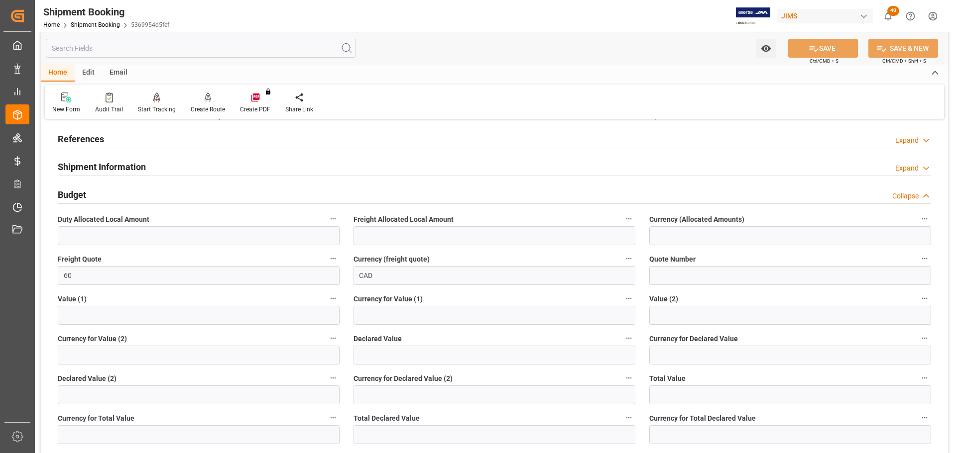
scroll to position [100, 0]
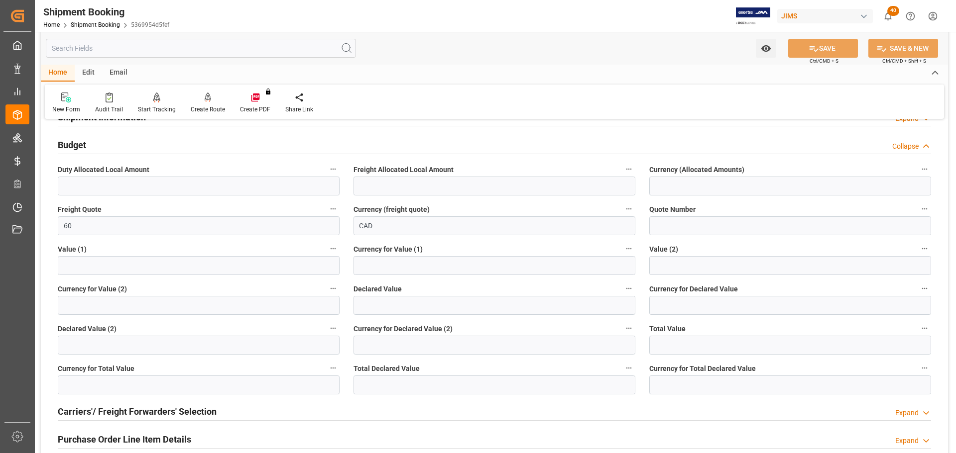
click at [117, 146] on div "Budget Collapse" at bounding box center [494, 144] width 873 height 19
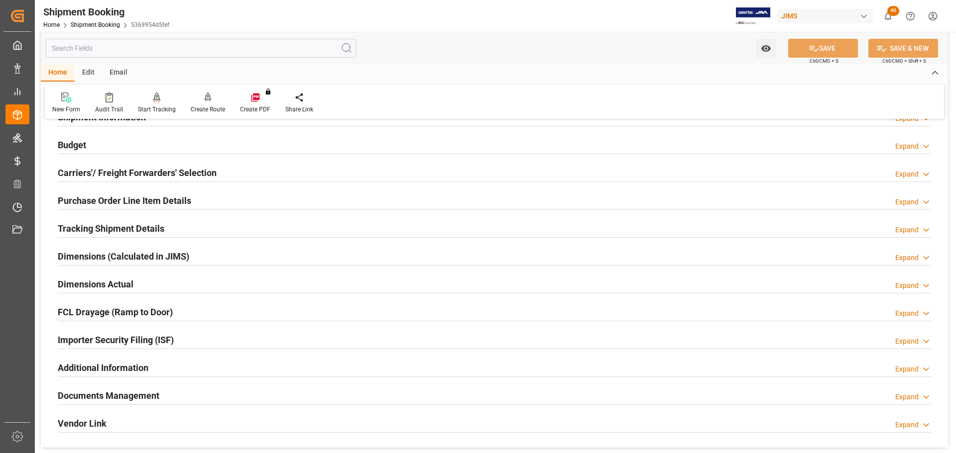
click at [124, 172] on h2 "Carriers'/ Freight Forwarders' Selection" at bounding box center [137, 172] width 159 height 13
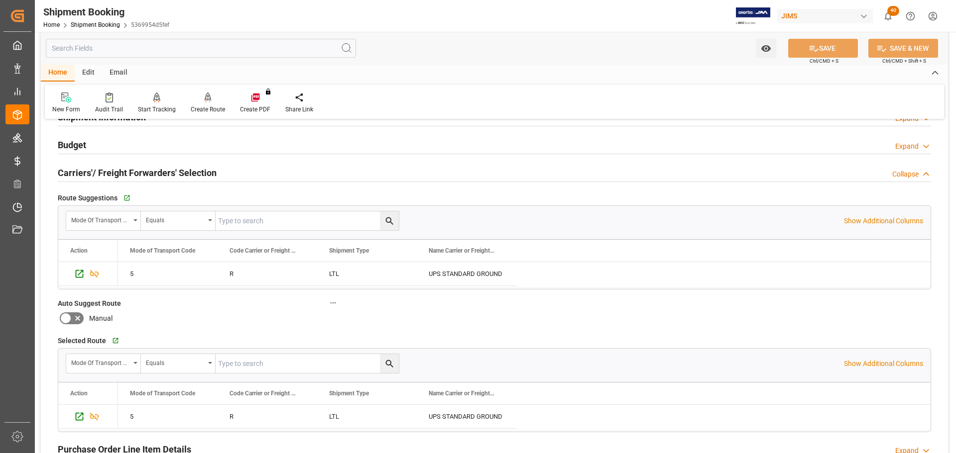
click at [144, 169] on h2 "Carriers'/ Freight Forwarders' Selection" at bounding box center [137, 172] width 159 height 13
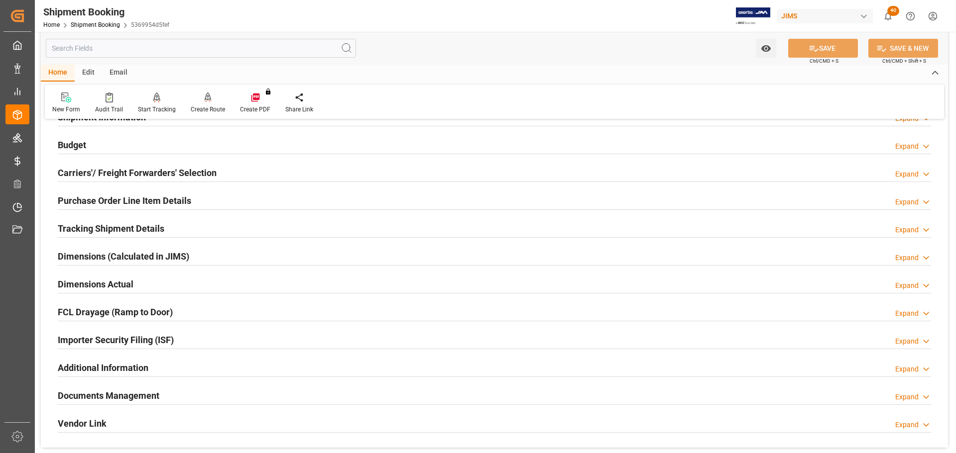
click at [138, 201] on h2 "Purchase Order Line Item Details" at bounding box center [124, 200] width 133 height 13
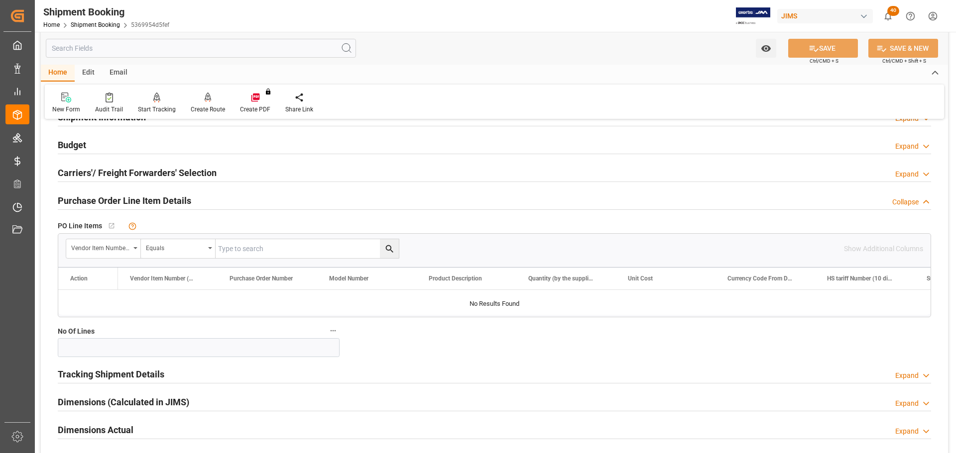
click at [138, 201] on h2 "Purchase Order Line Item Details" at bounding box center [124, 200] width 133 height 13
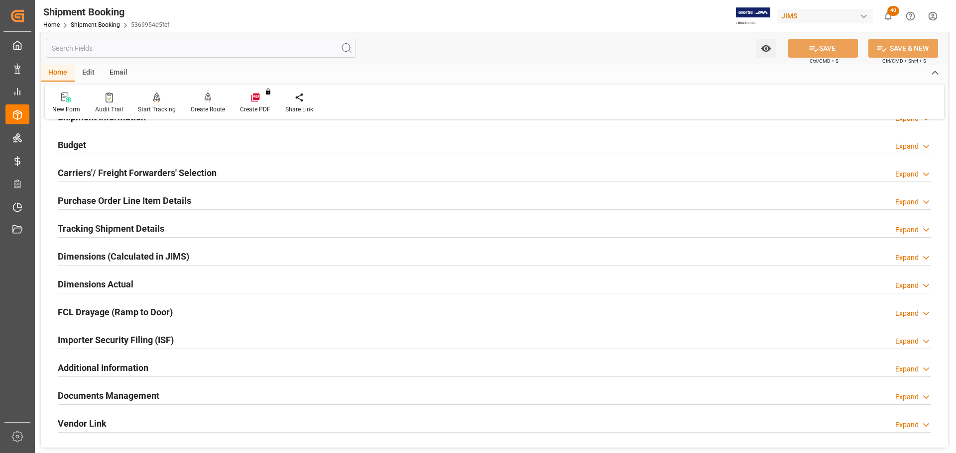
click at [125, 229] on h2 "Tracking Shipment Details" at bounding box center [111, 228] width 107 height 13
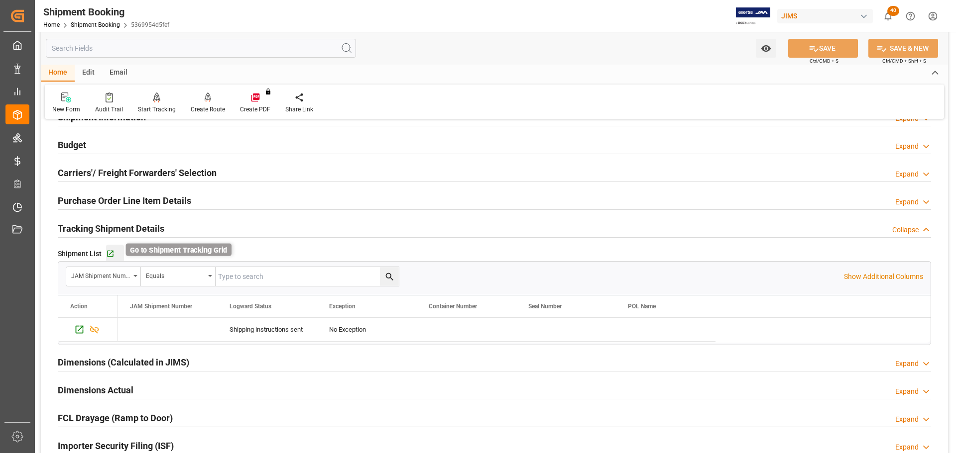
click at [112, 250] on icon "button" at bounding box center [110, 254] width 8 height 8
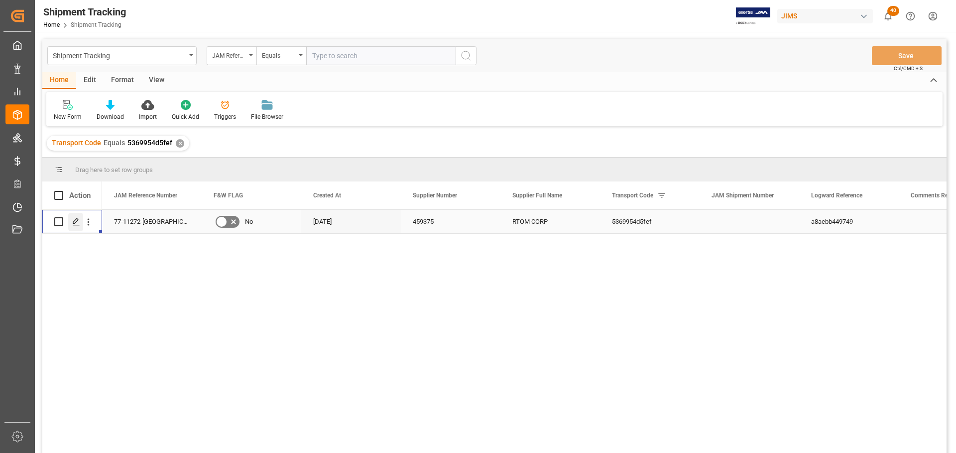
click at [77, 221] on icon "Press SPACE to select this row." at bounding box center [76, 222] width 8 height 8
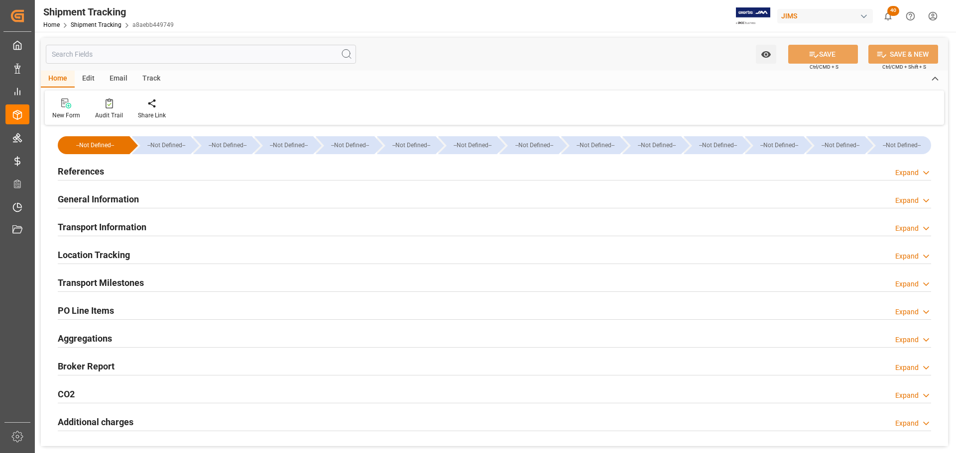
type input "[DATE]"
click at [149, 182] on div "References Expand" at bounding box center [494, 172] width 887 height 28
click at [148, 177] on div "References Expand" at bounding box center [494, 170] width 873 height 19
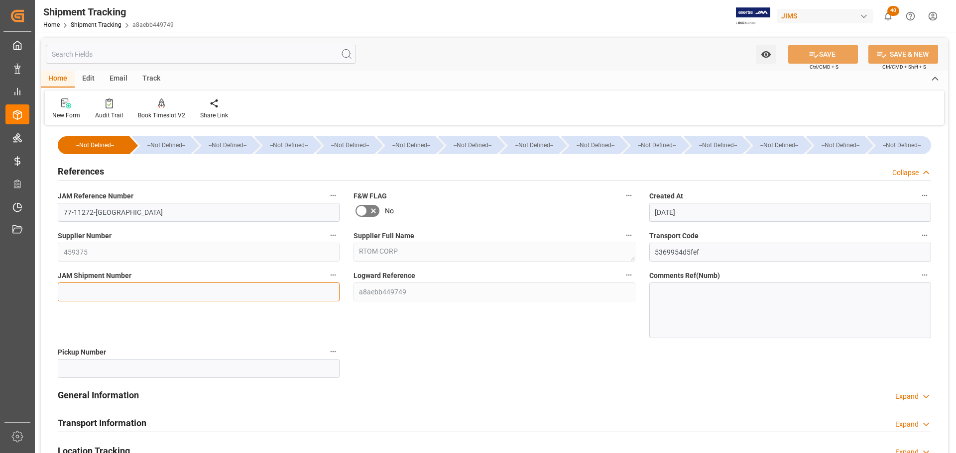
click at [104, 287] on input at bounding box center [199, 292] width 282 height 19
paste input "73215"
type input "73215"
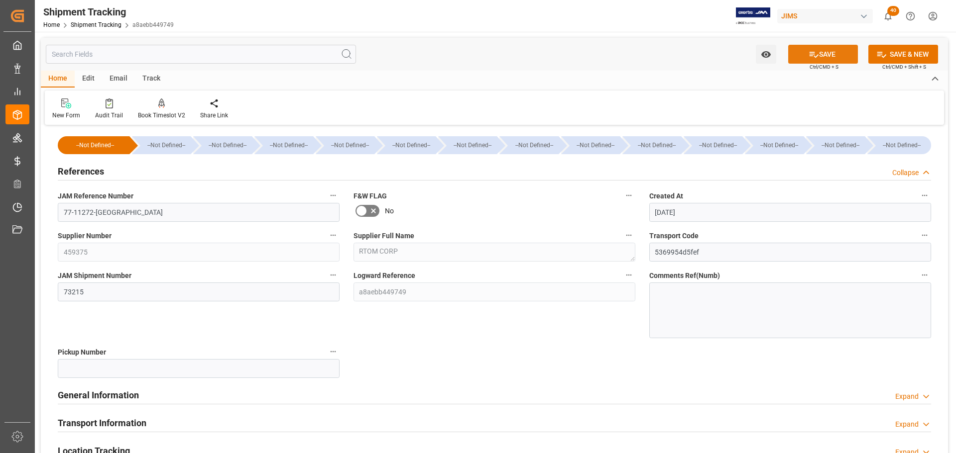
click at [808, 56] on icon at bounding box center [813, 54] width 10 height 10
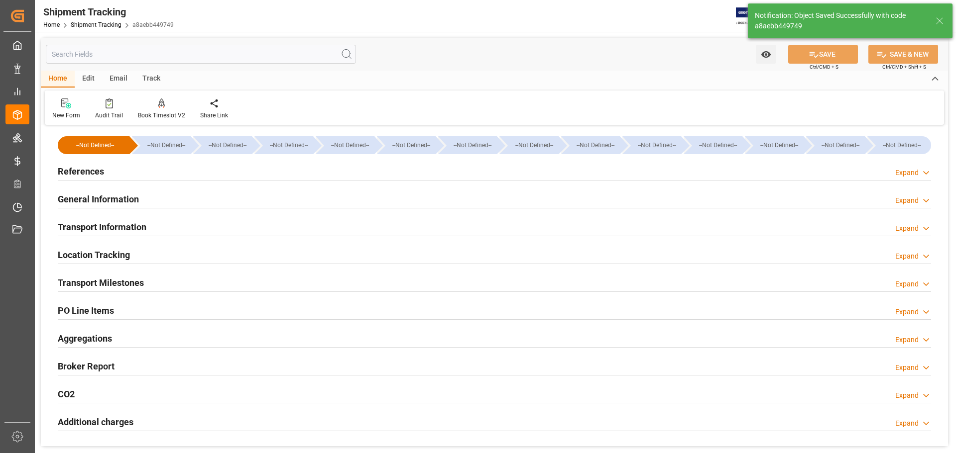
click at [149, 198] on div "General Information Expand" at bounding box center [494, 198] width 873 height 19
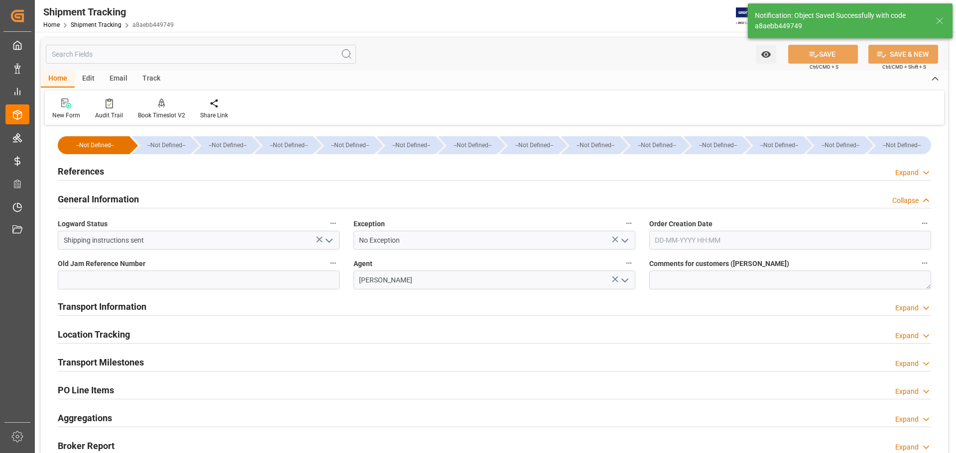
click at [153, 199] on div "General Information Collapse" at bounding box center [494, 198] width 873 height 19
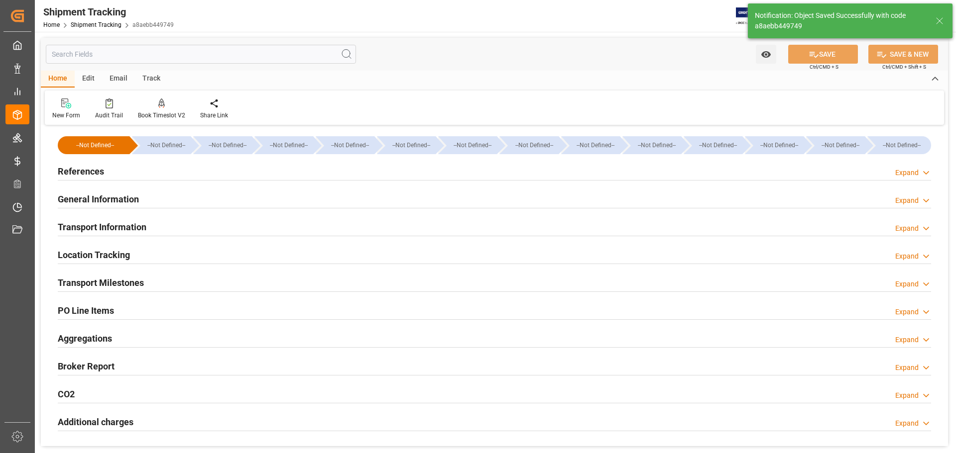
click at [152, 223] on div "Transport Information Expand" at bounding box center [494, 226] width 873 height 19
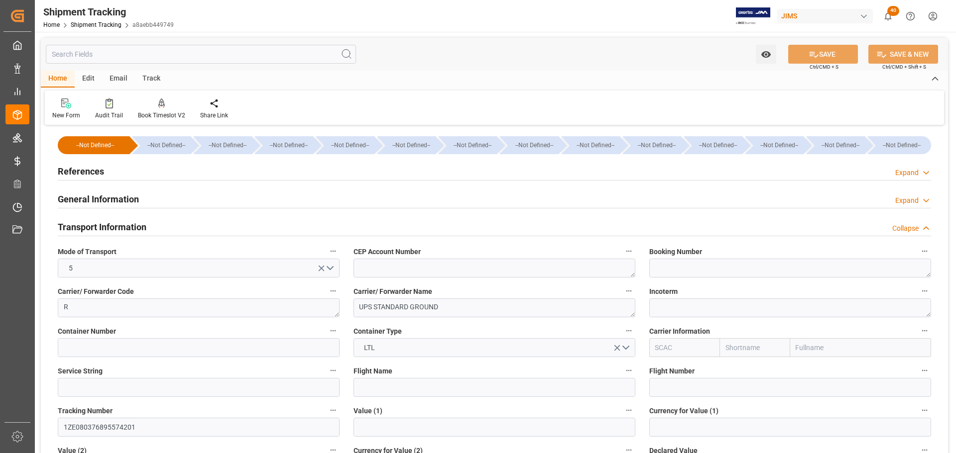
click at [152, 223] on div "Transport Information Collapse" at bounding box center [494, 226] width 873 height 19
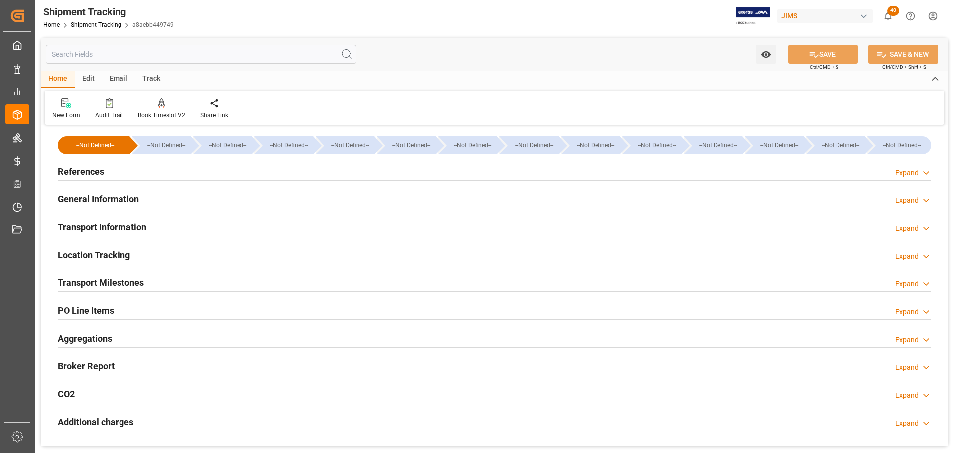
scroll to position [50, 0]
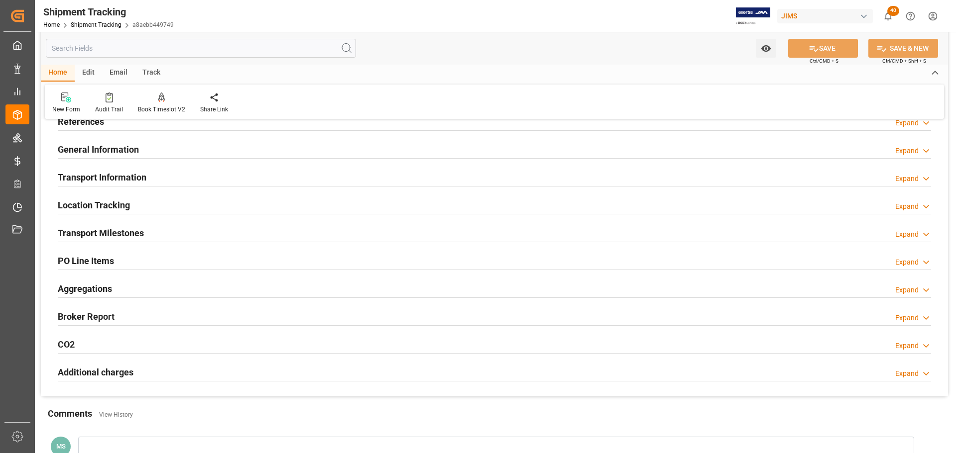
click at [149, 225] on div "Transport Milestones Expand" at bounding box center [494, 232] width 873 height 19
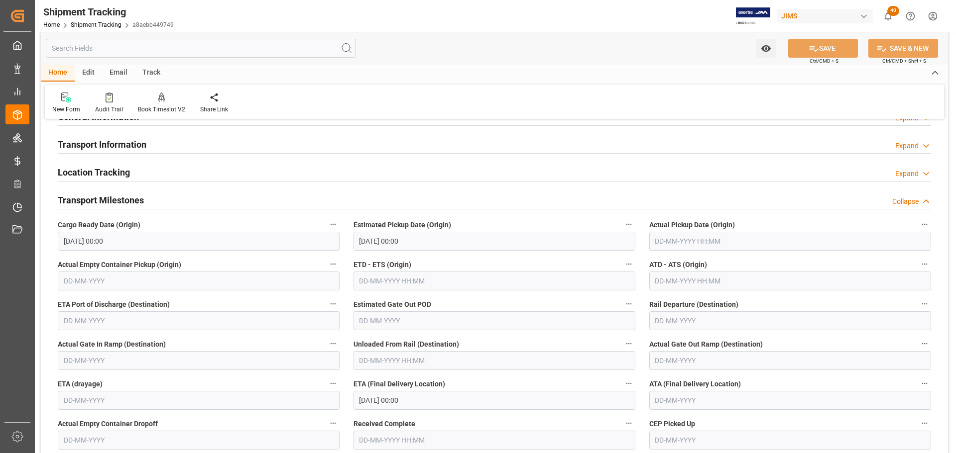
scroll to position [100, 0]
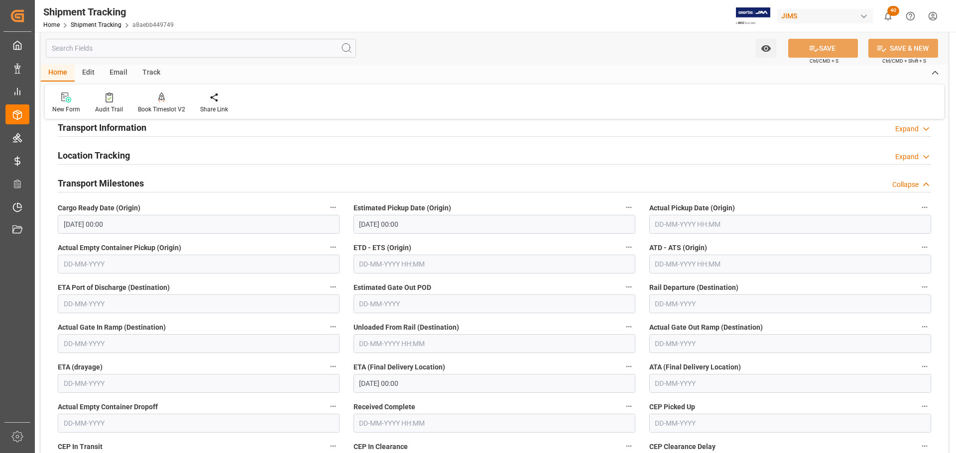
click at [151, 185] on div "Transport Milestones Collapse" at bounding box center [494, 182] width 873 height 19
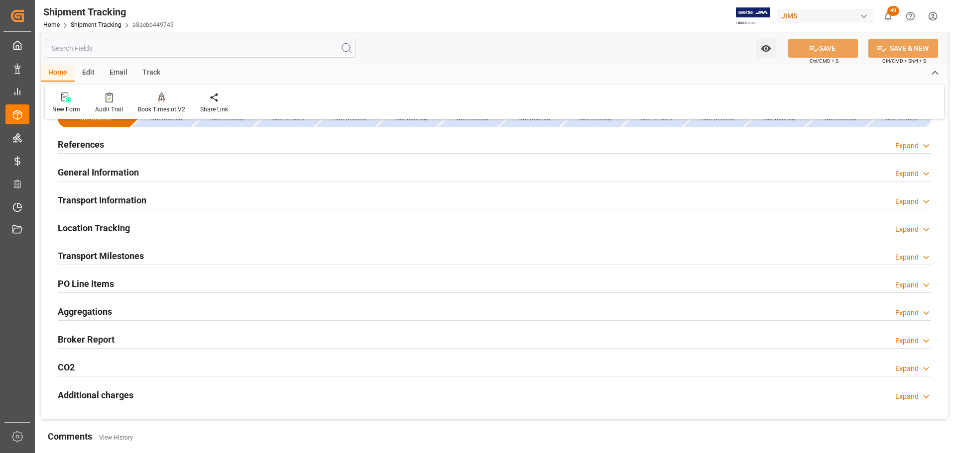
scroll to position [0, 0]
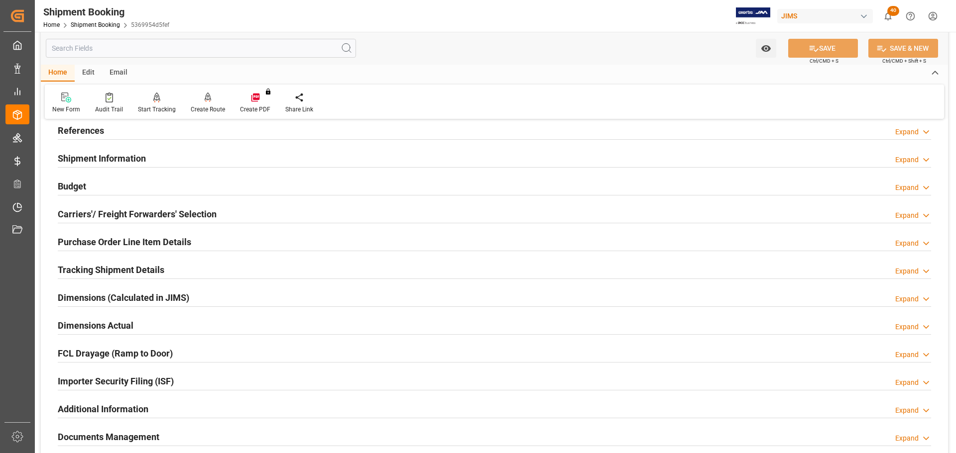
scroll to position [249, 0]
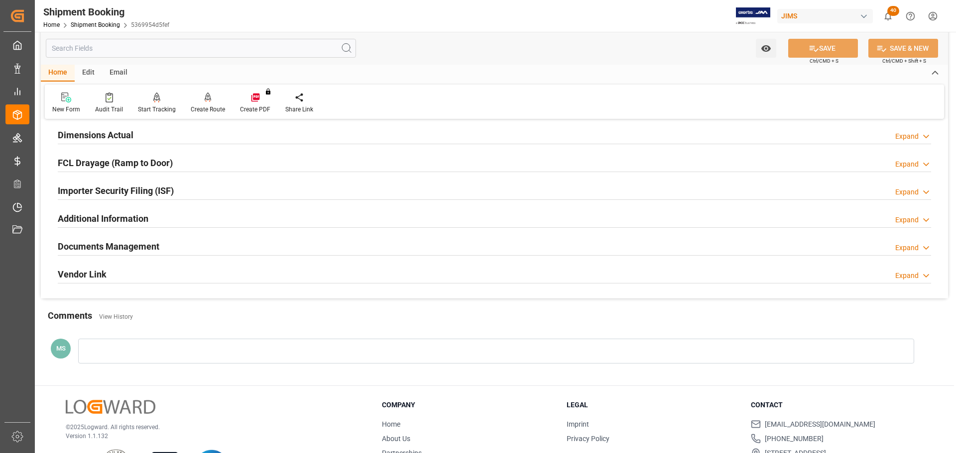
click at [150, 131] on div "Dimensions Actual Expand" at bounding box center [494, 134] width 873 height 19
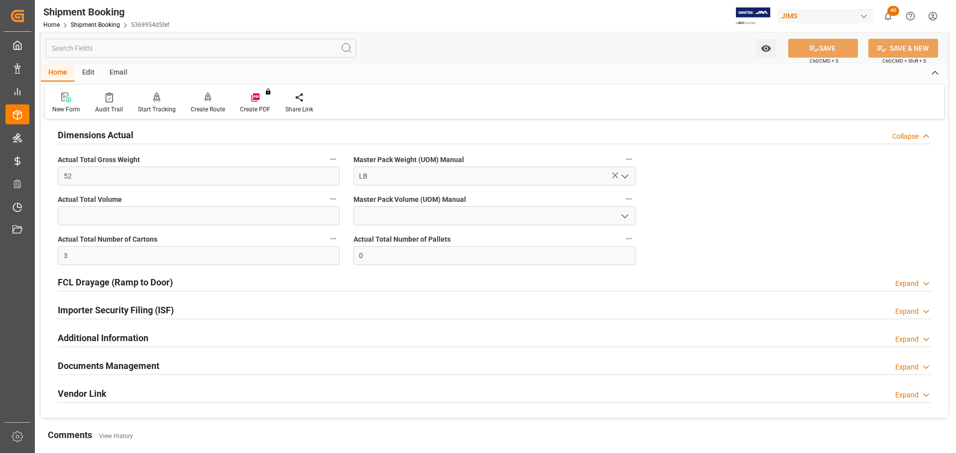
click at [150, 131] on div "Dimensions Actual Collapse" at bounding box center [494, 134] width 873 height 19
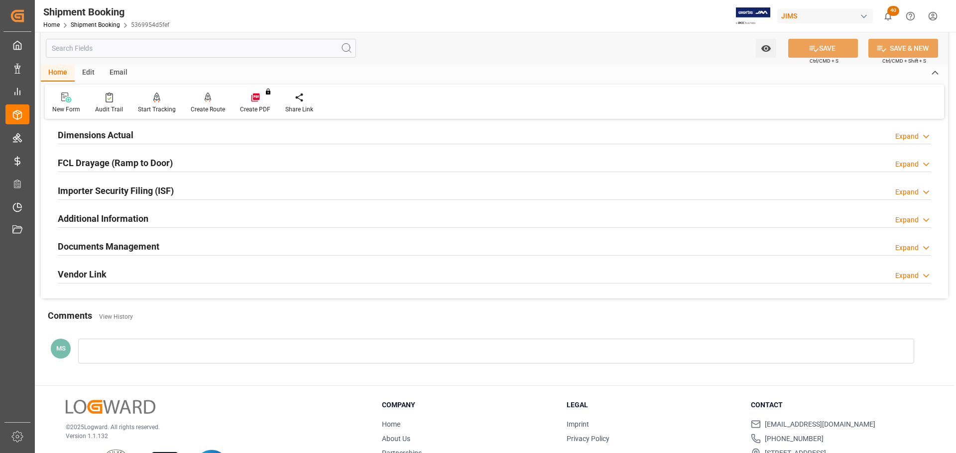
click at [150, 250] on h2 "Documents Management" at bounding box center [109, 246] width 102 height 13
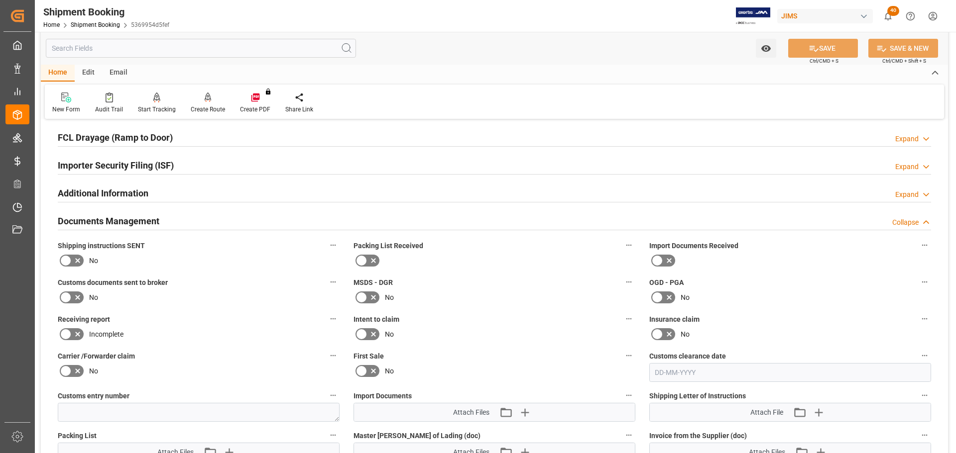
scroll to position [299, 0]
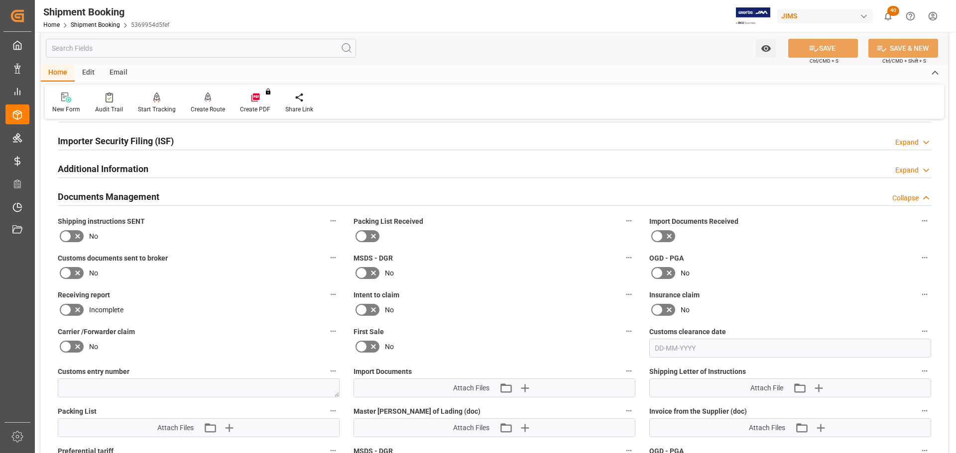
click at [80, 230] on icon at bounding box center [78, 236] width 12 height 12
click at [0, 0] on input "checkbox" at bounding box center [0, 0] width 0 height 0
click at [827, 51] on button "SAVE" at bounding box center [823, 48] width 70 height 19
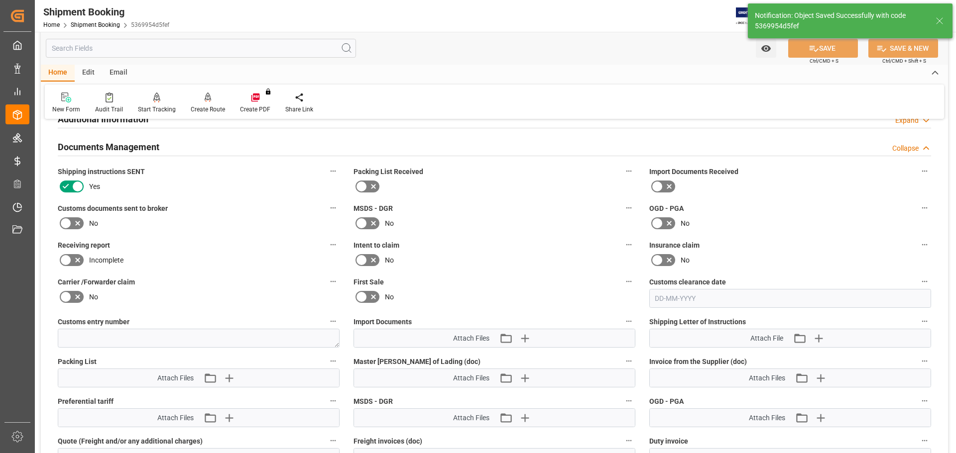
scroll to position [294, 0]
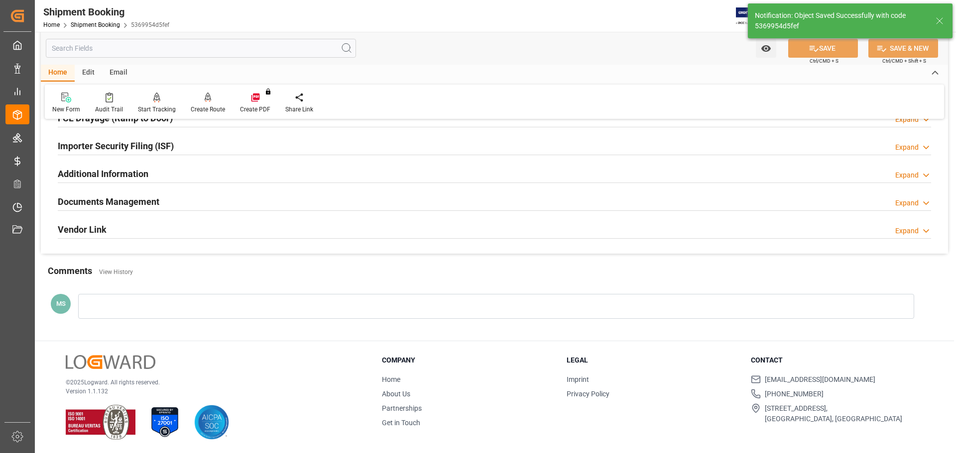
click at [241, 196] on div "Documents Management Expand" at bounding box center [494, 201] width 873 height 19
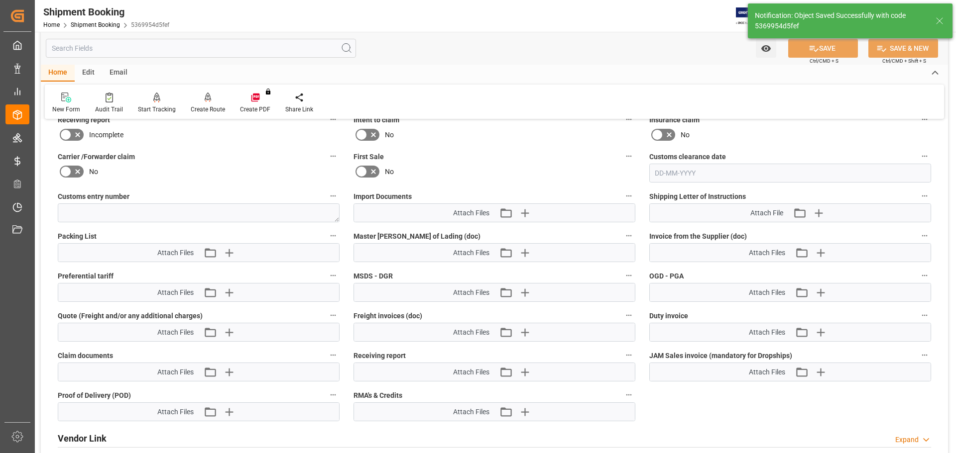
scroll to position [498, 0]
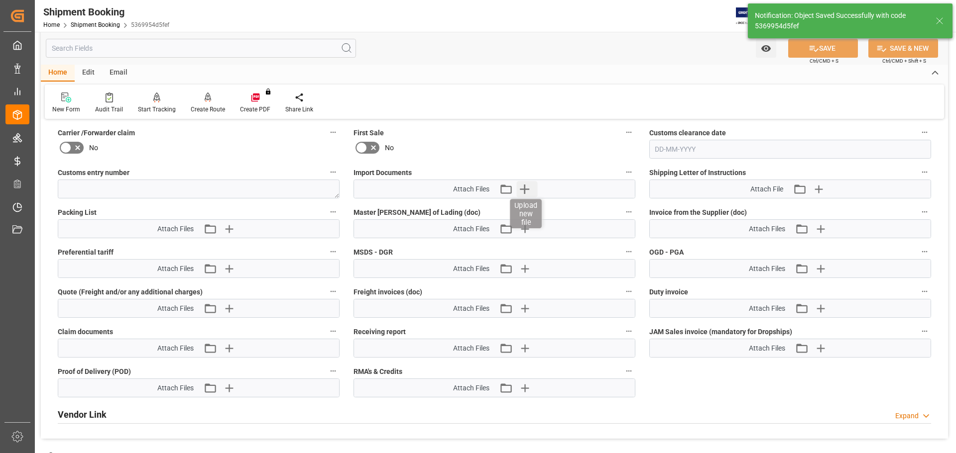
click at [525, 188] on icon "button" at bounding box center [524, 189] width 9 height 9
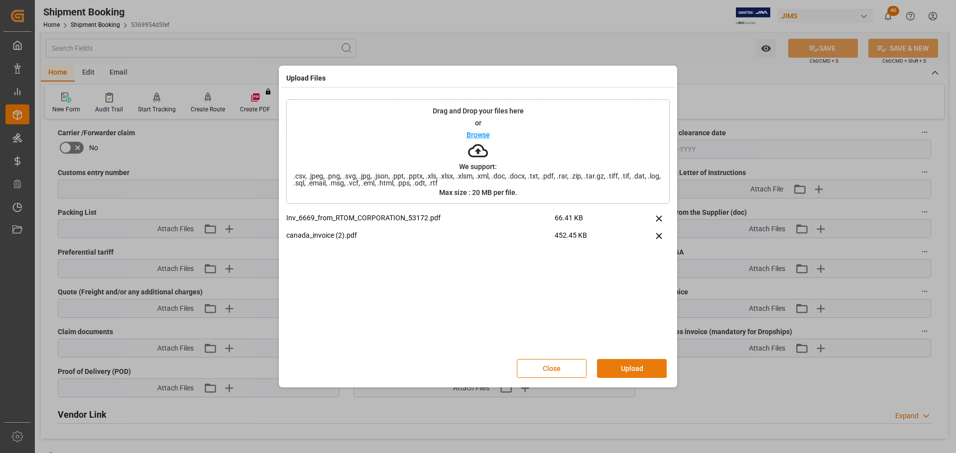
click at [614, 368] on button "Upload" at bounding box center [632, 368] width 70 height 19
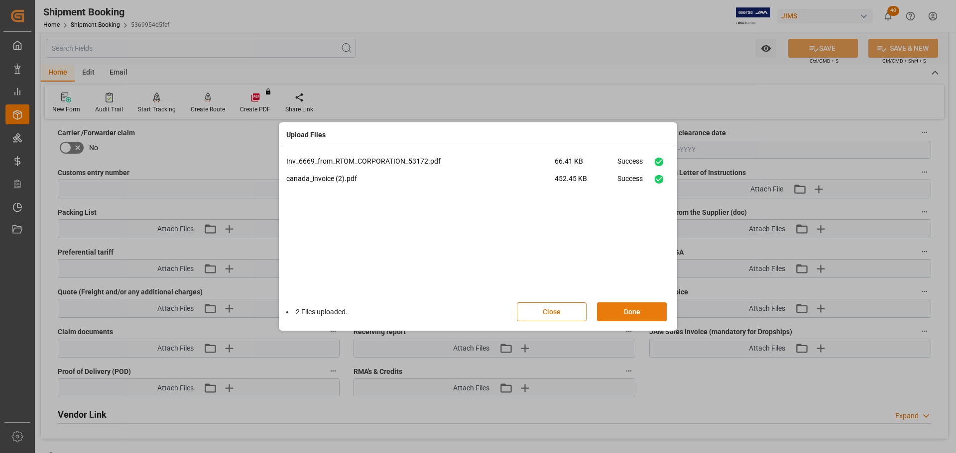
click at [627, 317] on button "Done" at bounding box center [632, 312] width 70 height 19
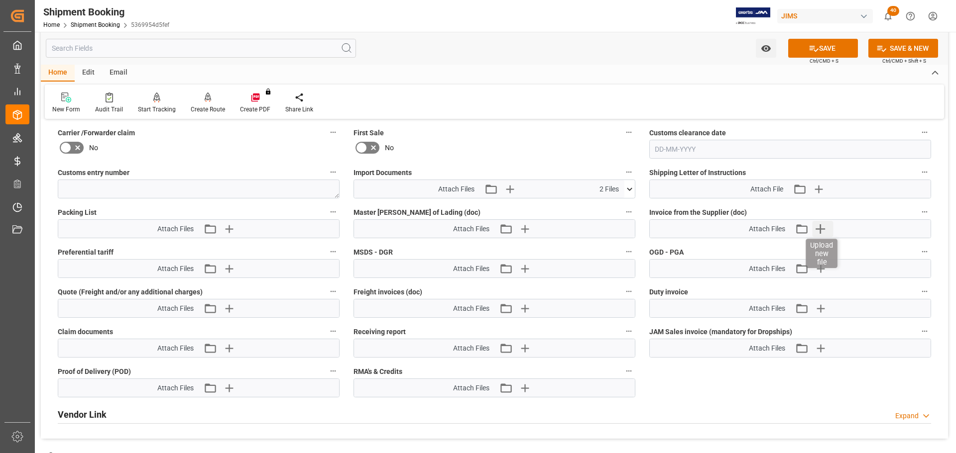
click at [825, 231] on icon "button" at bounding box center [820, 229] width 16 height 16
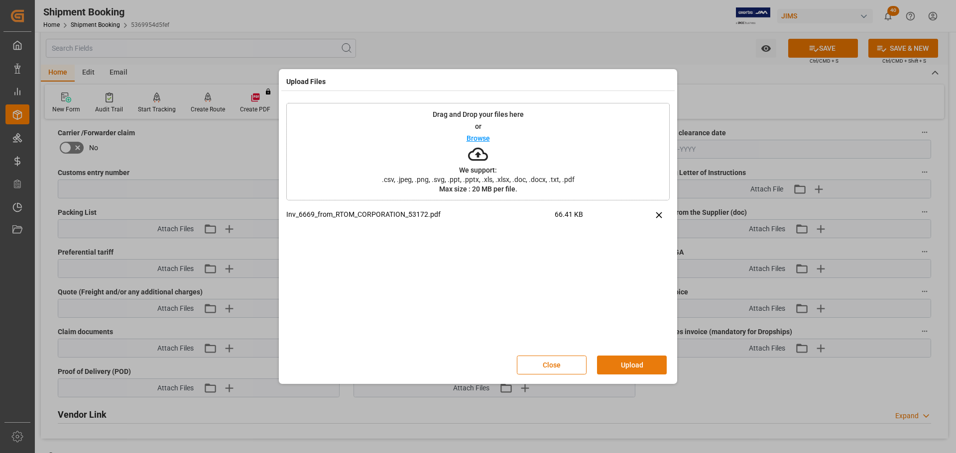
click at [634, 364] on button "Upload" at bounding box center [632, 365] width 70 height 19
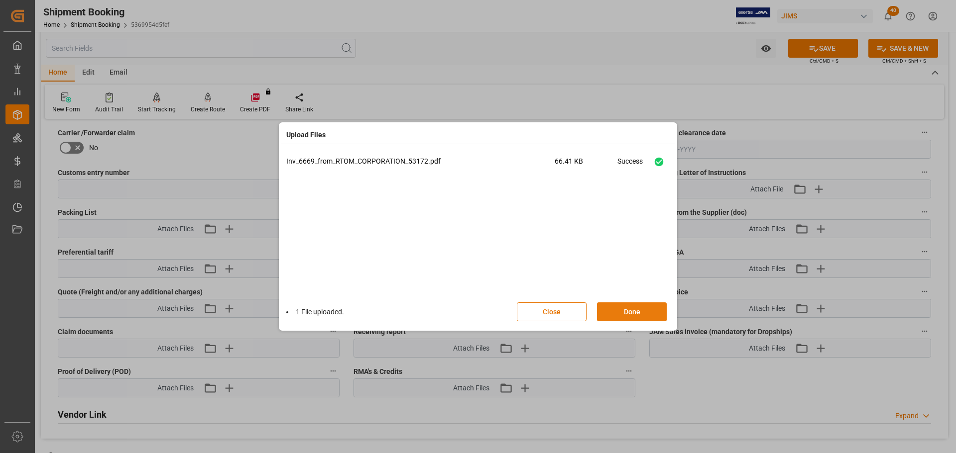
click at [636, 314] on button "Done" at bounding box center [632, 312] width 70 height 19
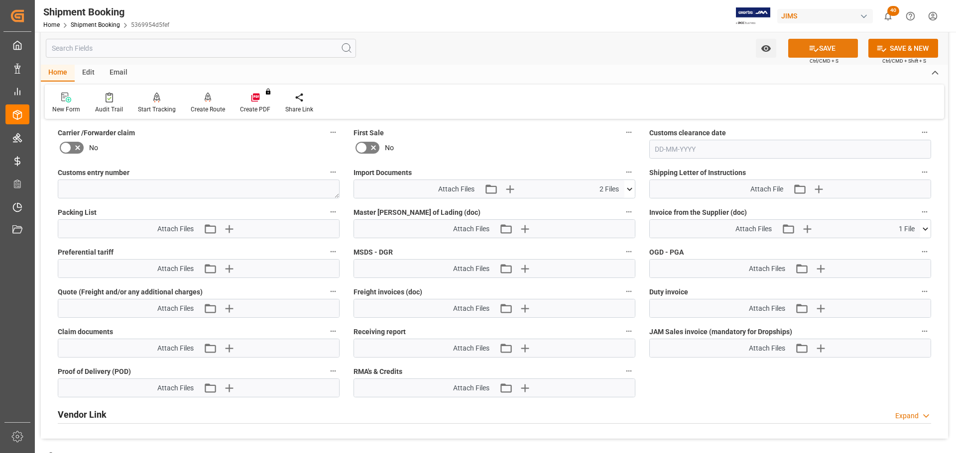
click at [813, 52] on icon at bounding box center [813, 48] width 10 height 10
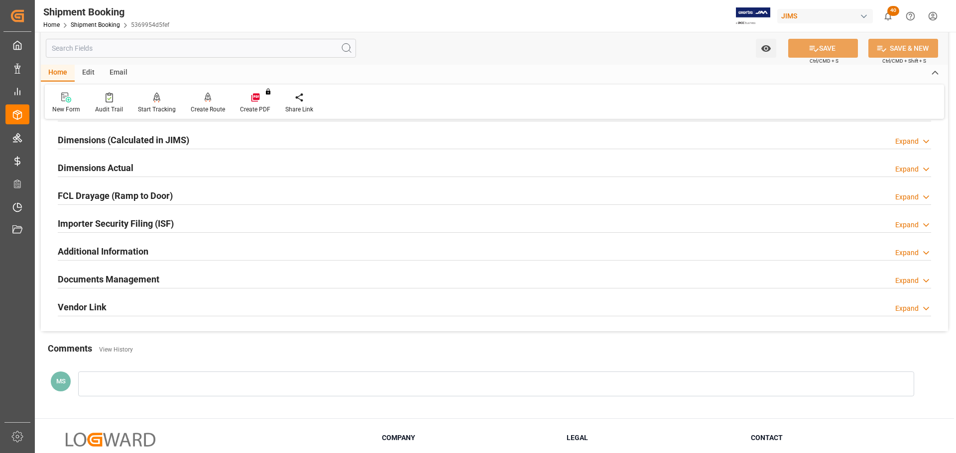
scroll to position [294, 0]
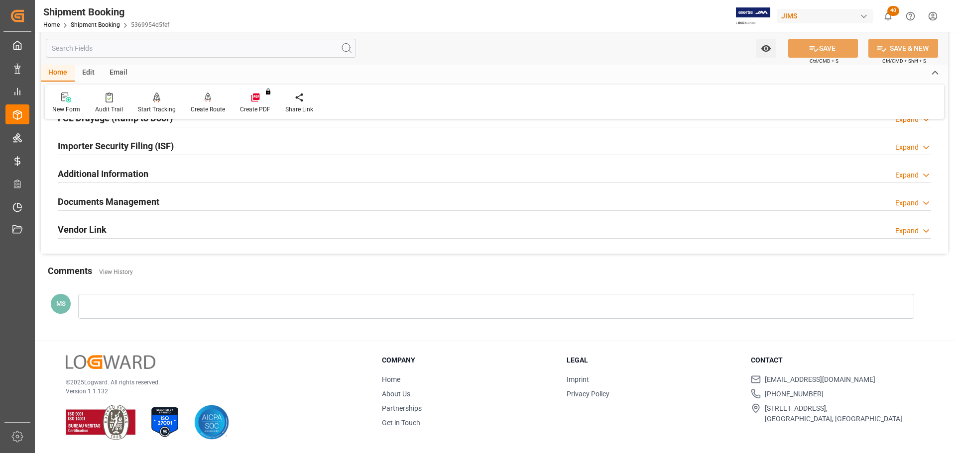
click at [211, 204] on div "Documents Management Expand" at bounding box center [494, 201] width 873 height 19
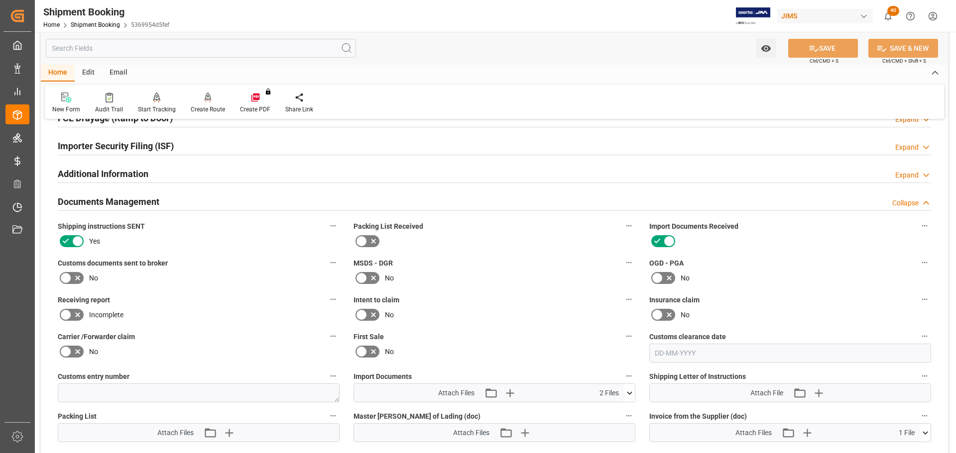
click at [212, 203] on div "Documents Management Collapse" at bounding box center [494, 201] width 873 height 19
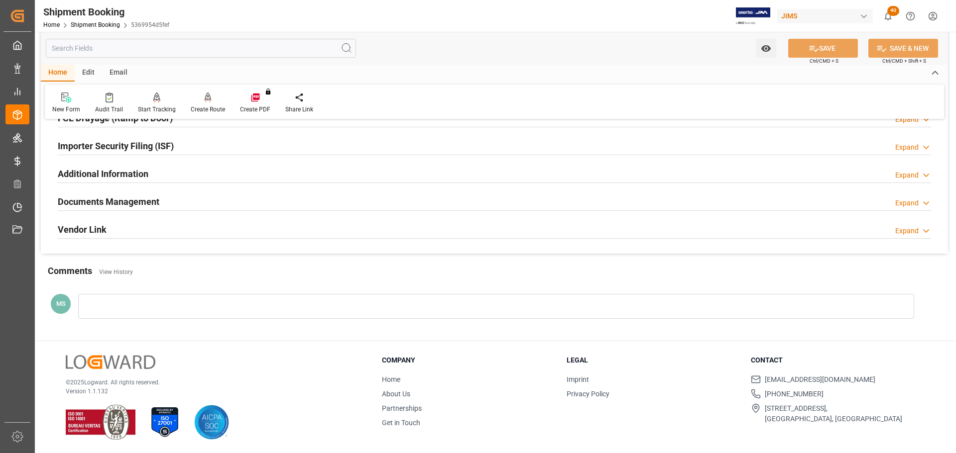
click at [212, 203] on div "Documents Management Expand" at bounding box center [494, 201] width 873 height 19
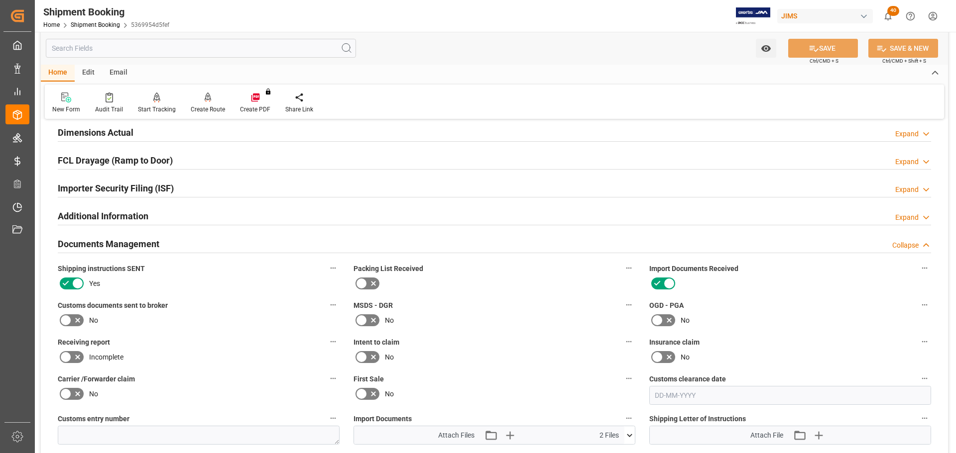
scroll to position [244, 0]
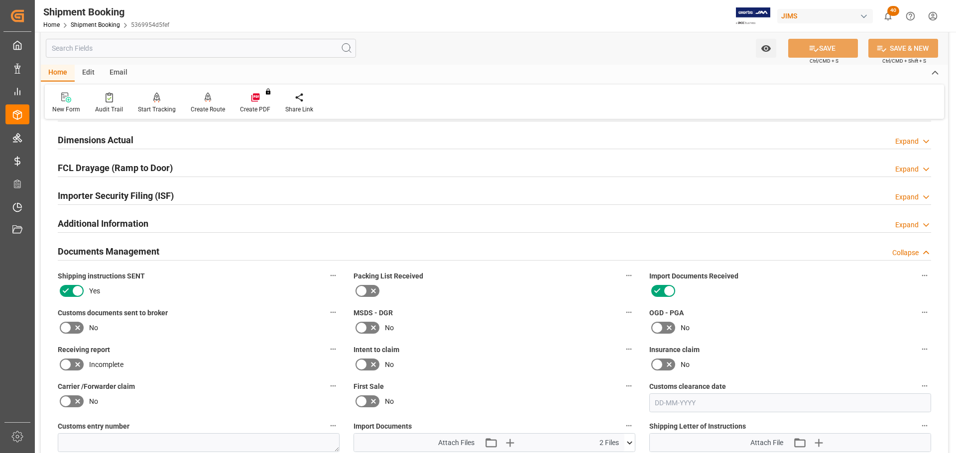
click at [184, 249] on div "Documents Management Collapse" at bounding box center [494, 250] width 873 height 19
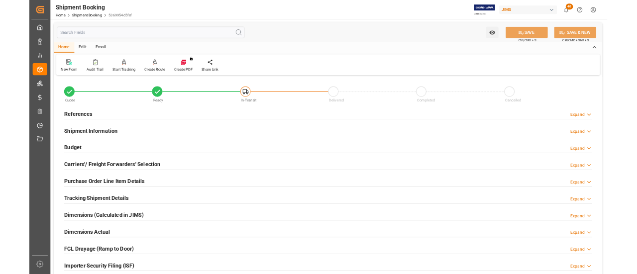
scroll to position [0, 0]
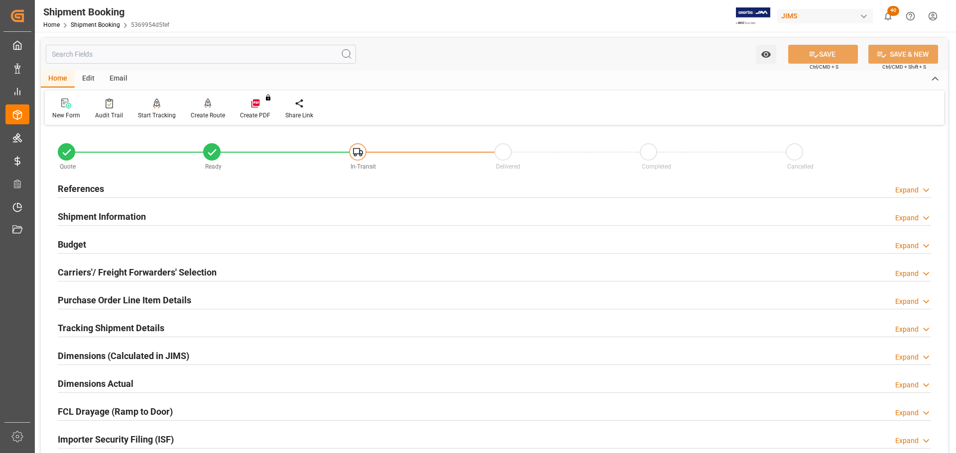
click at [142, 191] on div "References Expand" at bounding box center [494, 188] width 873 height 19
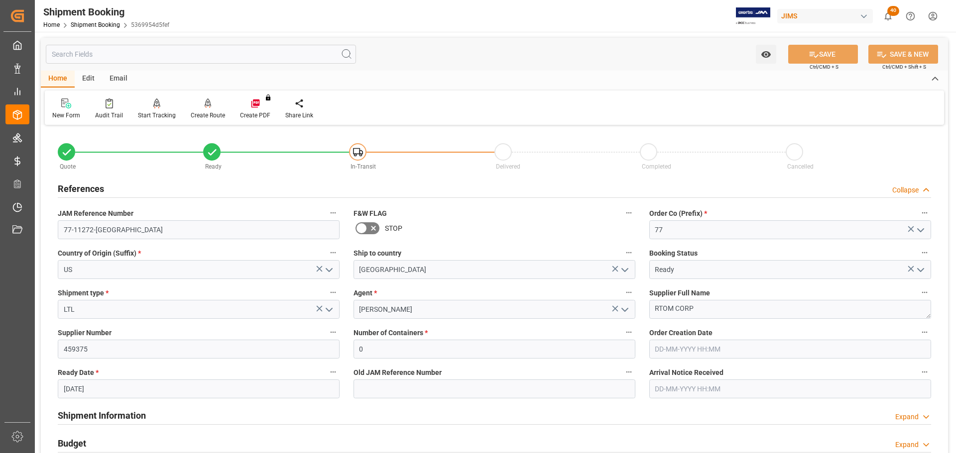
click at [128, 189] on div "References Collapse" at bounding box center [494, 188] width 873 height 19
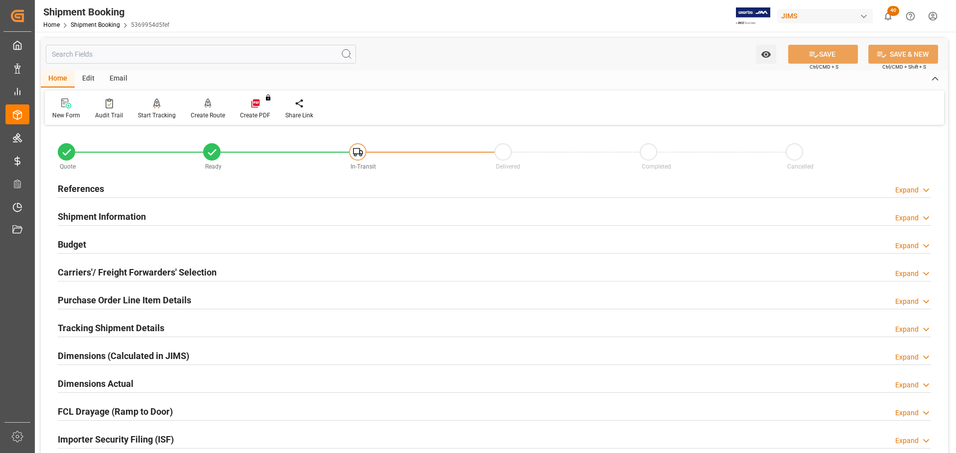
click at [266, 189] on div "References Expand" at bounding box center [494, 188] width 873 height 19
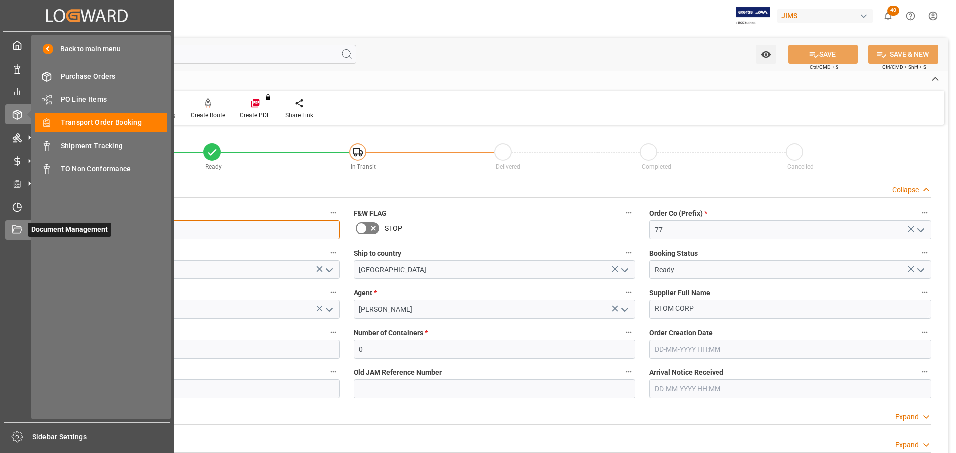
drag, startPoint x: 122, startPoint y: 231, endPoint x: 14, endPoint y: 231, distance: 108.0
click at [14, 231] on div "Created by potrace 1.15, written by Peter Selinger 2001-2017 Created by potrace…" at bounding box center [478, 226] width 956 height 453
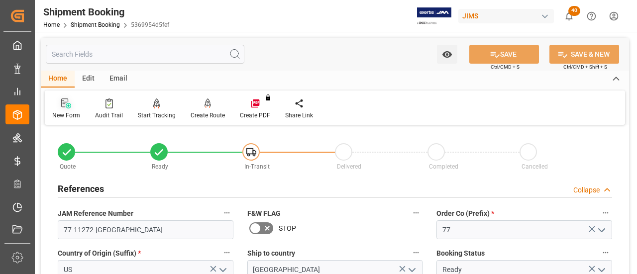
click at [69, 113] on div "New Form" at bounding box center [66, 115] width 28 height 9
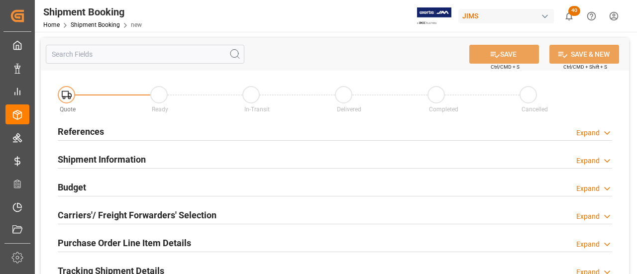
click at [121, 130] on div "References Expand" at bounding box center [335, 130] width 554 height 19
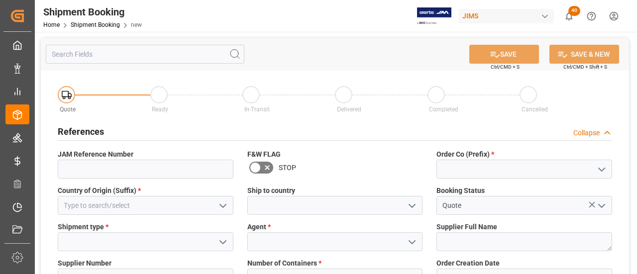
scroll to position [50, 0]
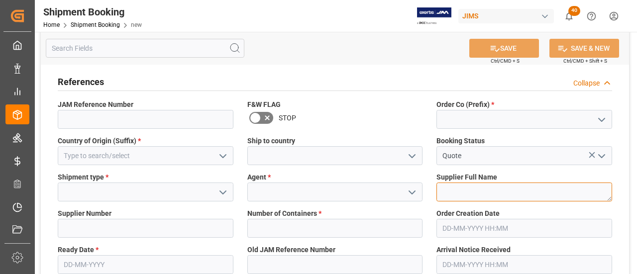
click at [462, 193] on textarea at bounding box center [525, 192] width 176 height 19
paste textarea "[PERSON_NAME]"
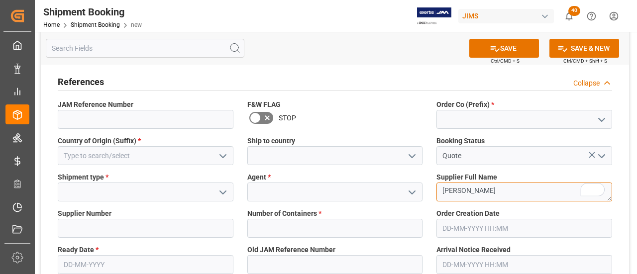
type textarea "[PERSON_NAME]"
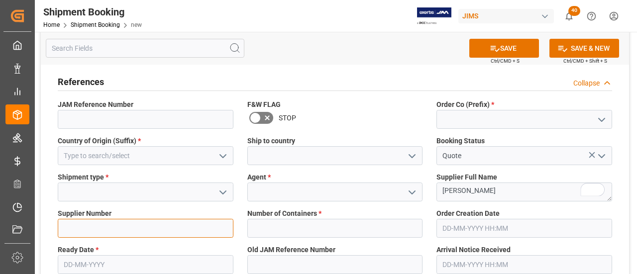
click at [105, 221] on input at bounding box center [146, 228] width 176 height 19
paste input "1280"
type input "1280"
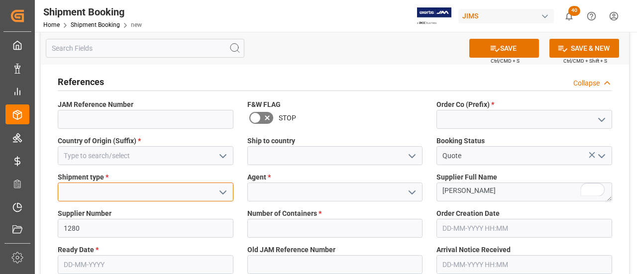
click at [99, 194] on input at bounding box center [146, 192] width 176 height 19
click at [224, 192] on icon "open menu" at bounding box center [223, 193] width 12 height 12
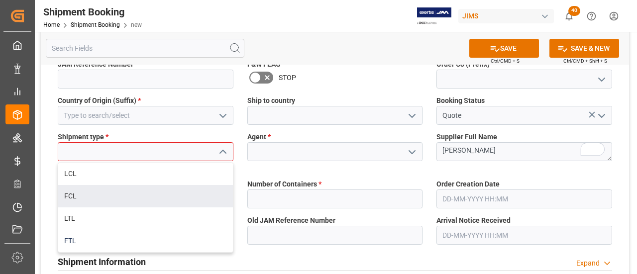
scroll to position [100, 0]
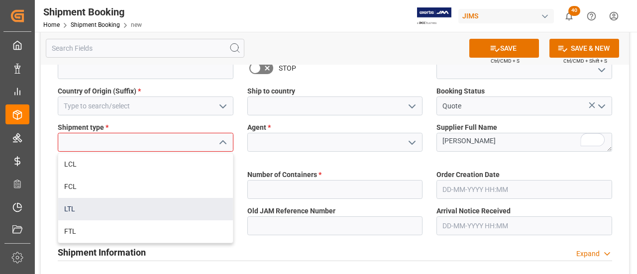
click at [141, 217] on div "LTL" at bounding box center [145, 209] width 175 height 22
type input "LTL"
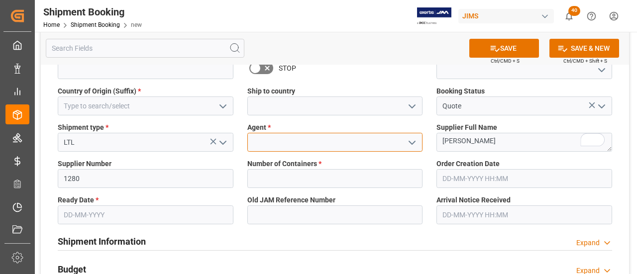
click at [270, 145] on input at bounding box center [335, 142] width 176 height 19
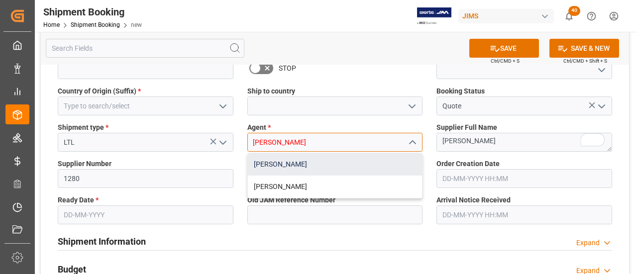
click at [272, 164] on div "[PERSON_NAME]" at bounding box center [335, 164] width 175 height 22
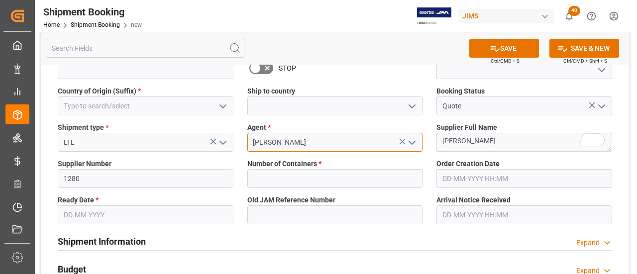
type input "[PERSON_NAME]"
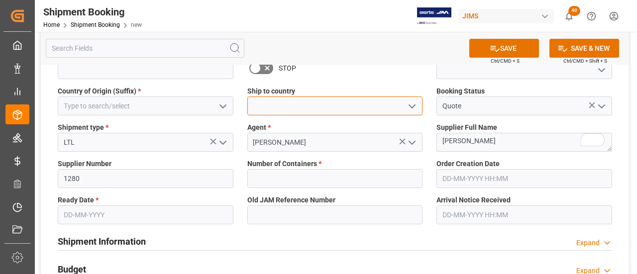
click at [312, 105] on input at bounding box center [335, 106] width 176 height 19
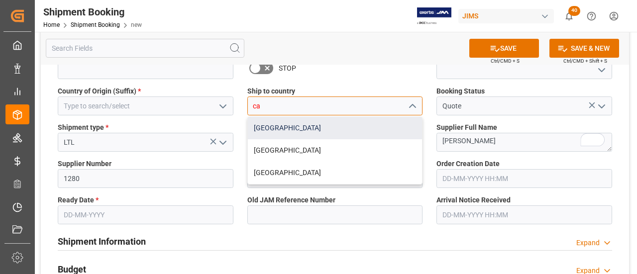
click at [283, 133] on div "[GEOGRAPHIC_DATA]" at bounding box center [335, 128] width 175 height 22
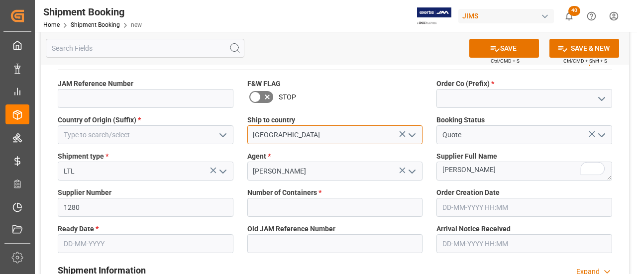
scroll to position [50, 0]
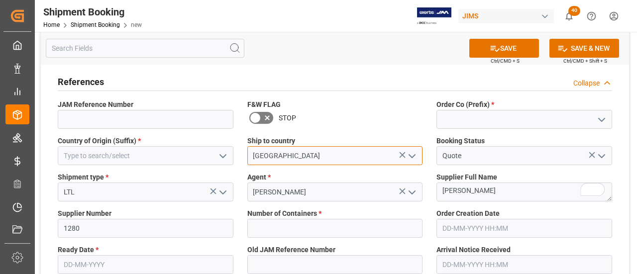
type input "[GEOGRAPHIC_DATA]"
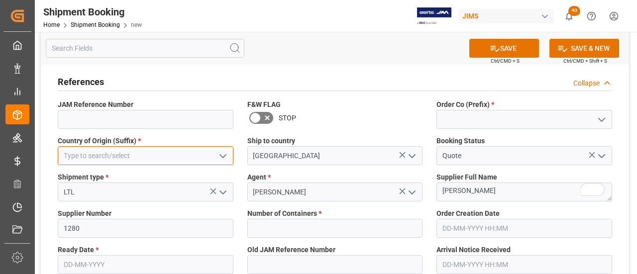
click at [137, 157] on input at bounding box center [146, 155] width 176 height 19
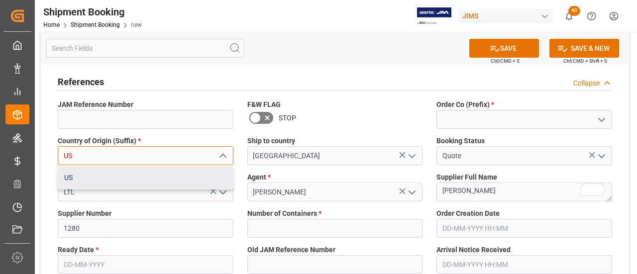
click at [111, 176] on div "US" at bounding box center [145, 178] width 175 height 22
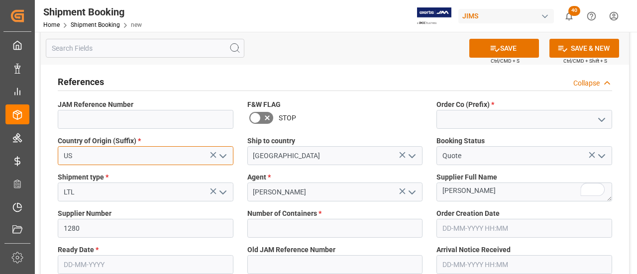
type input "US"
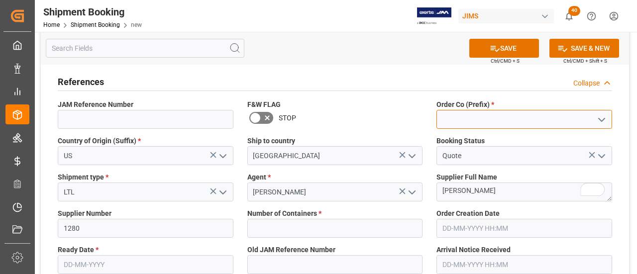
click at [471, 121] on input at bounding box center [525, 119] width 176 height 19
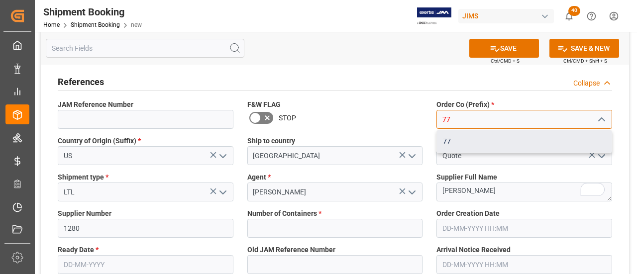
click at [466, 146] on div "77" at bounding box center [524, 141] width 175 height 22
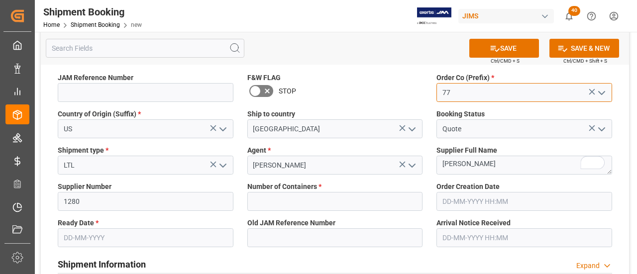
scroll to position [100, 0]
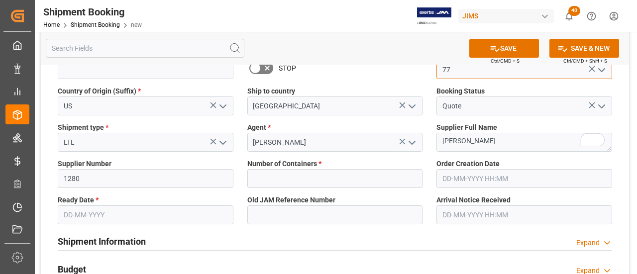
type input "77"
click at [144, 213] on input "text" at bounding box center [146, 215] width 176 height 19
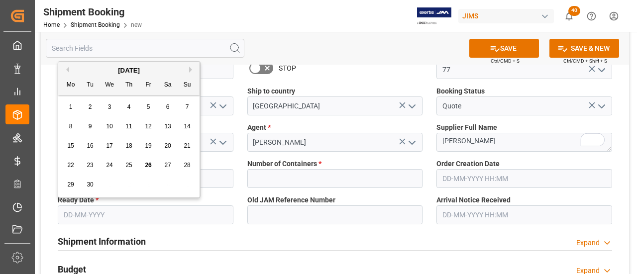
click at [148, 163] on span "26" at bounding box center [148, 165] width 6 height 7
type input "[DATE]"
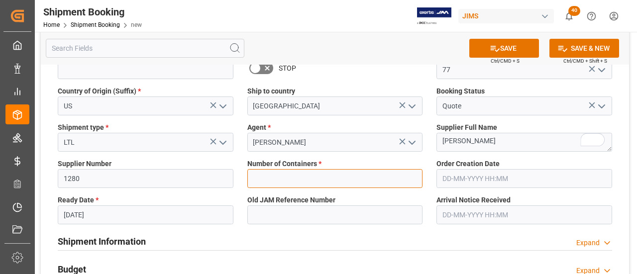
click at [315, 179] on input "text" at bounding box center [335, 178] width 176 height 19
type input "0"
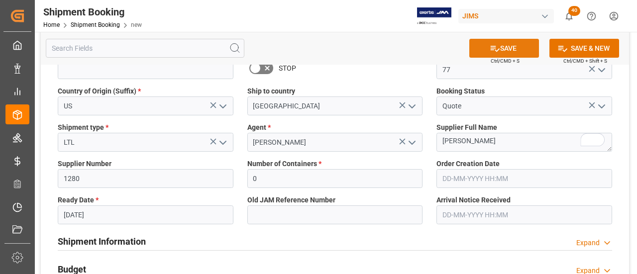
click at [515, 51] on button "SAVE" at bounding box center [504, 48] width 70 height 19
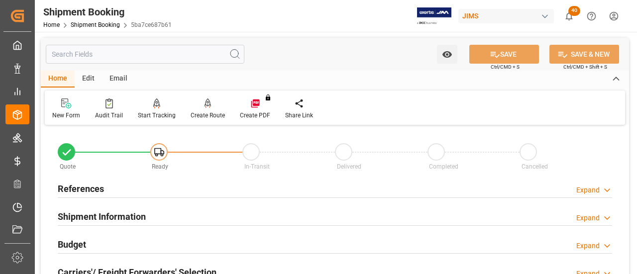
click at [188, 193] on div "References Expand" at bounding box center [335, 188] width 554 height 19
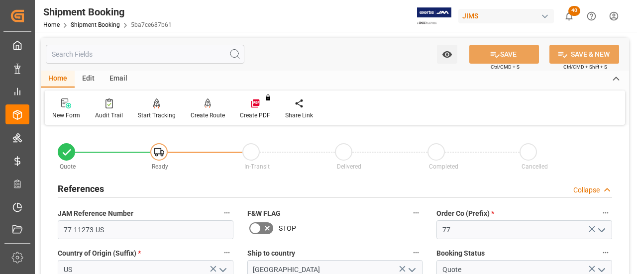
scroll to position [100, 0]
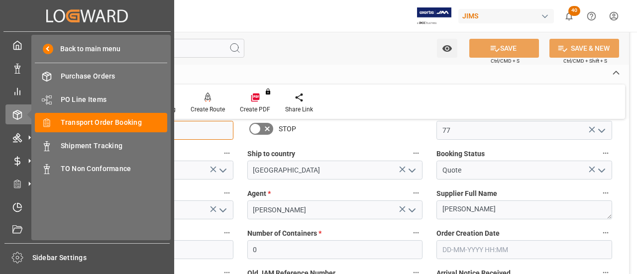
drag, startPoint x: 131, startPoint y: 132, endPoint x: 31, endPoint y: 132, distance: 100.0
click at [31, 132] on div "Created by potrace 1.15, written by [PERSON_NAME] [DATE]-[DATE] Created by potr…" at bounding box center [318, 137] width 637 height 274
